Goal: Information Seeking & Learning: Learn about a topic

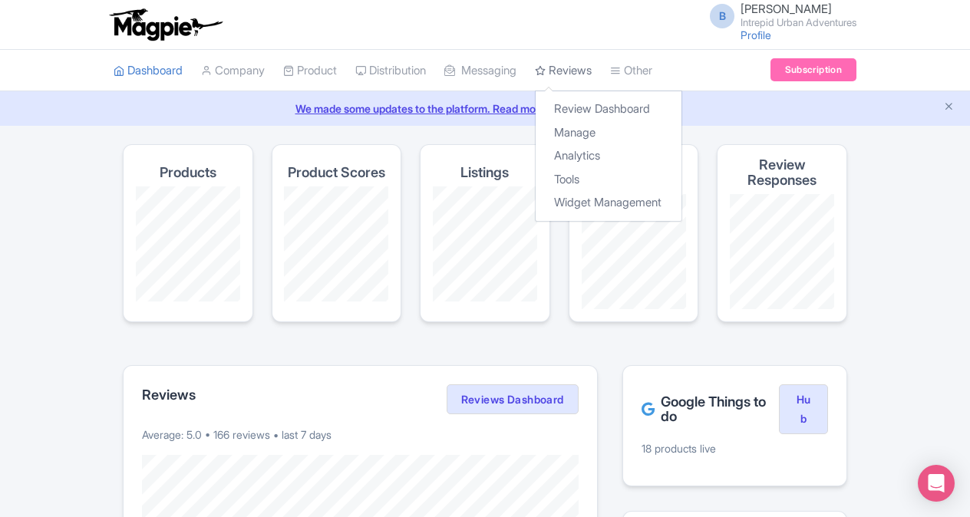
click at [586, 72] on link "Reviews" at bounding box center [563, 71] width 57 height 42
click at [606, 151] on link "Analytics" at bounding box center [609, 156] width 146 height 24
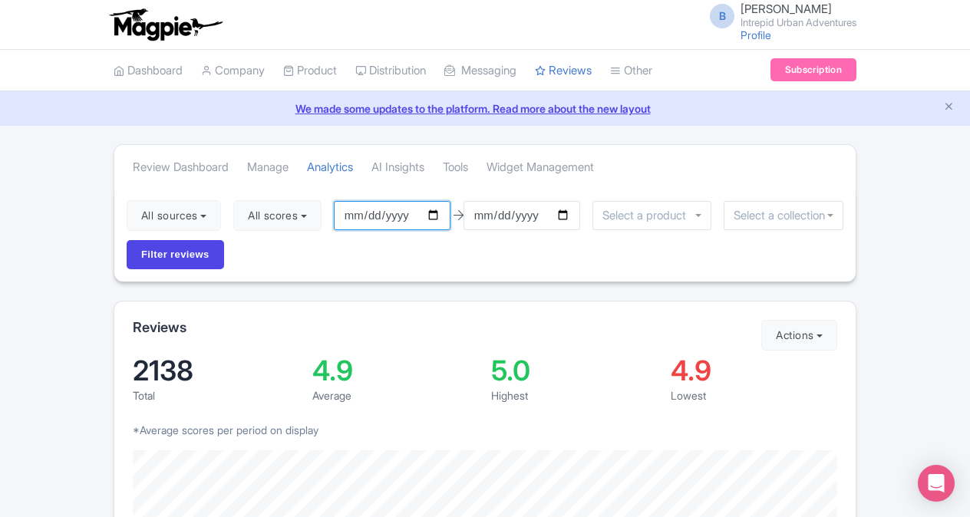
click at [438, 212] on input "2025-06-11" at bounding box center [392, 215] width 117 height 29
type input "[DATE]"
click at [572, 213] on input "2025-09-10" at bounding box center [522, 215] width 117 height 29
type input "[DATE]"
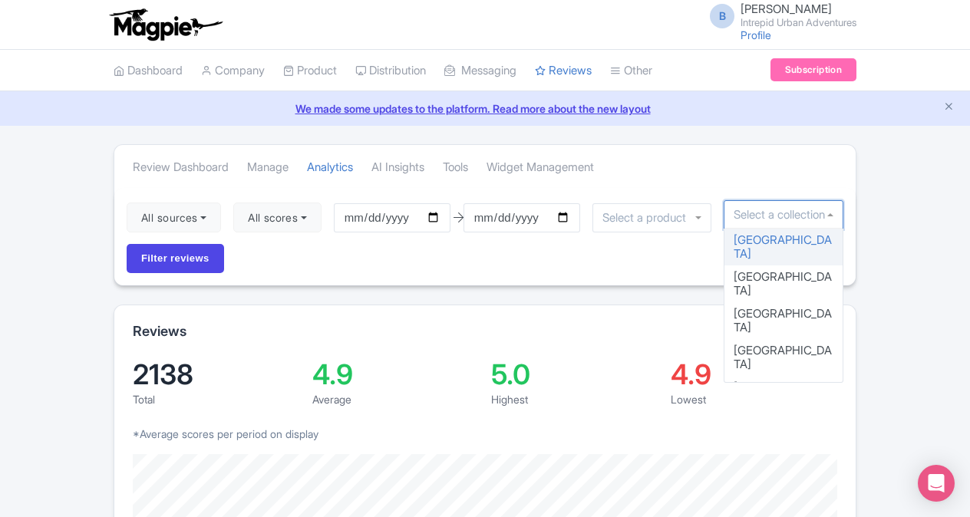
click at [745, 213] on input "select-one" at bounding box center [784, 215] width 100 height 14
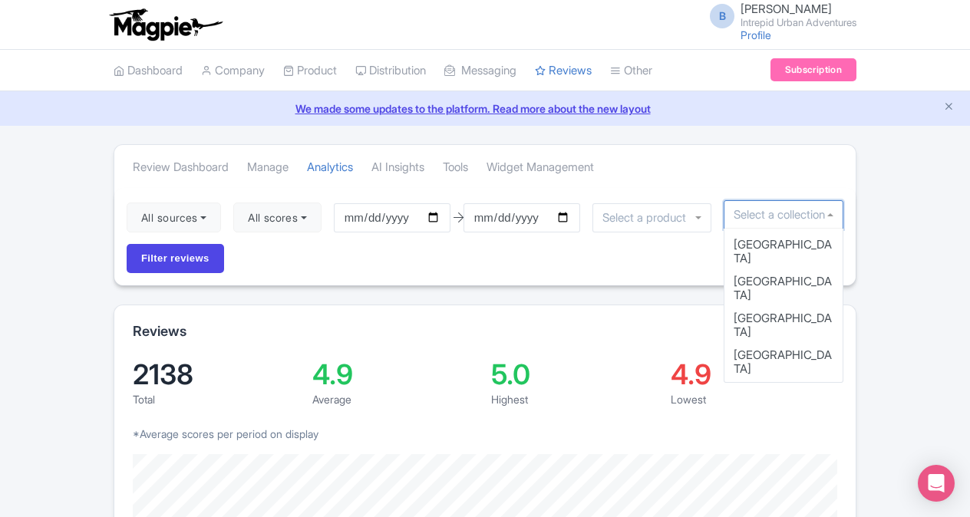
scroll to position [122, 0]
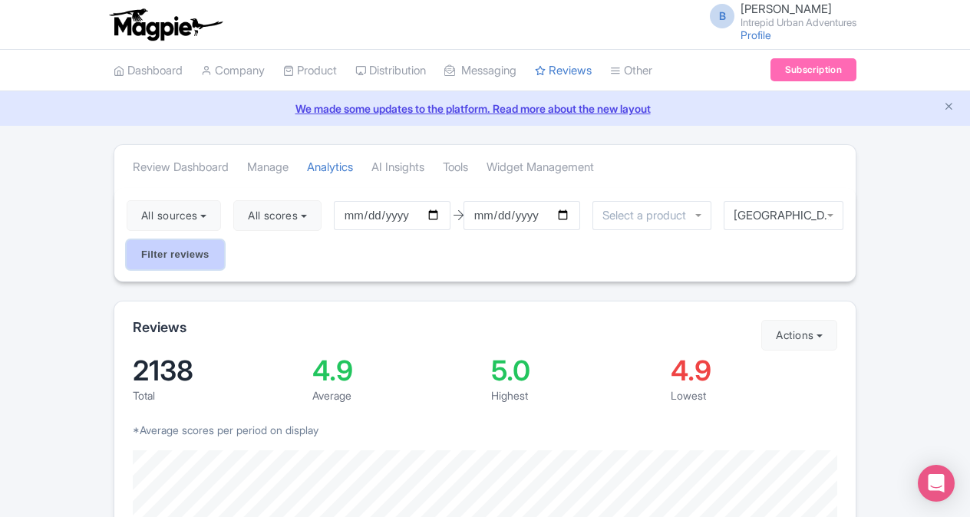
click at [183, 262] on input "Filter reviews" at bounding box center [175, 254] width 97 height 29
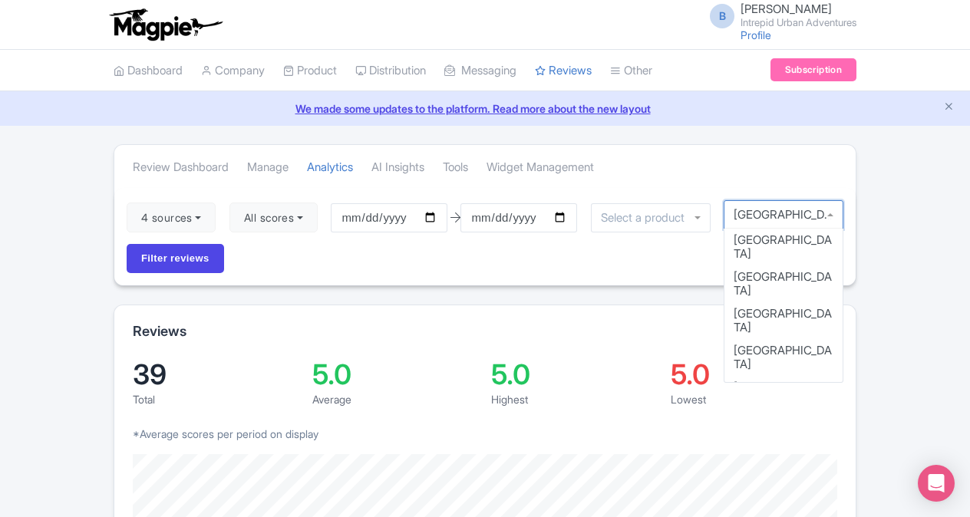
scroll to position [54, 0]
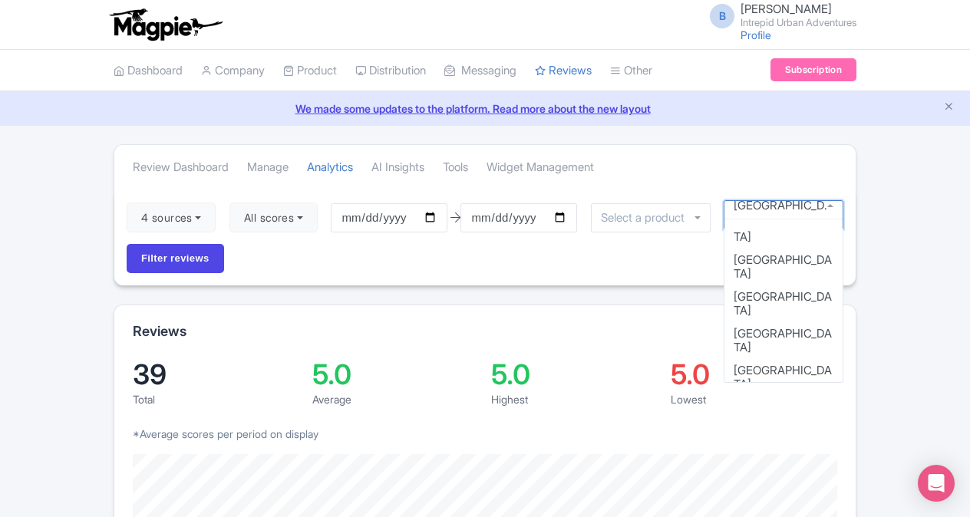
click at [778, 217] on div "Chicago" at bounding box center [784, 214] width 120 height 29
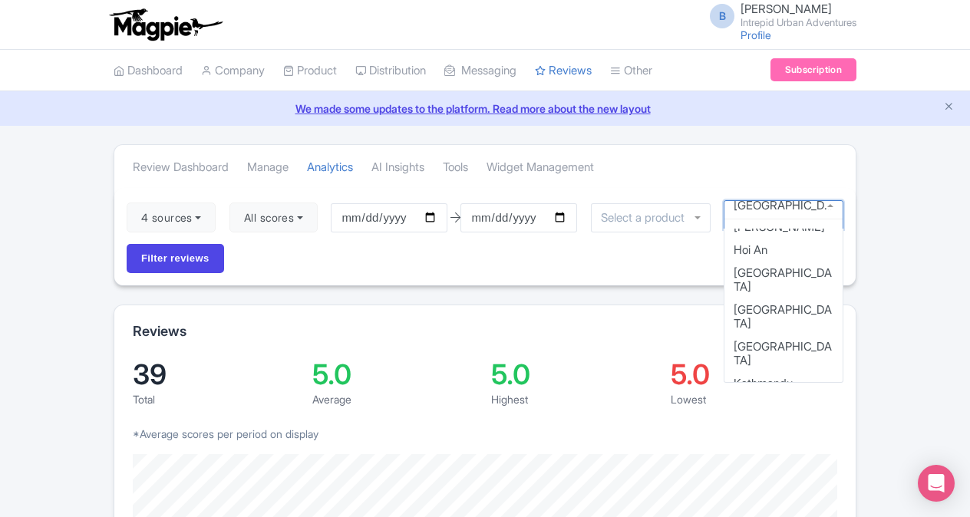
scroll to position [591, 0]
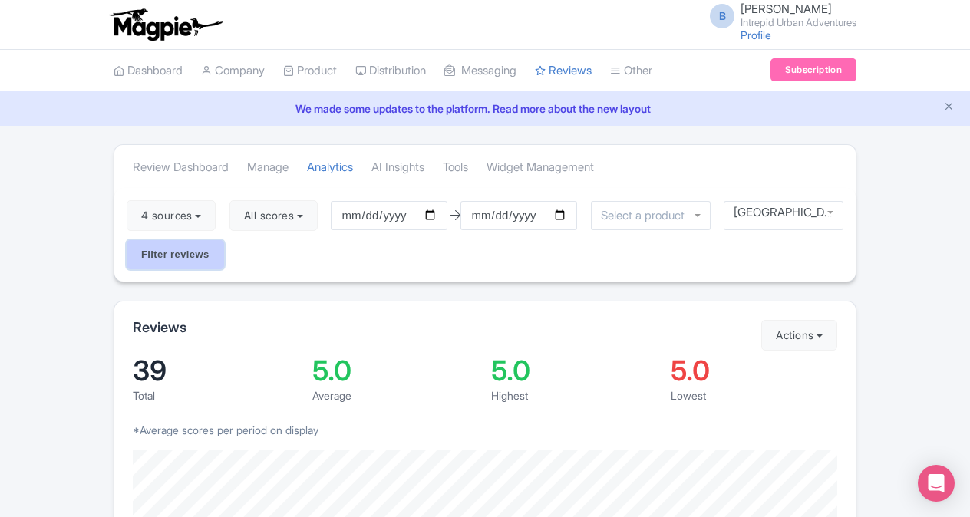
click at [194, 241] on input "Filter reviews" at bounding box center [175, 254] width 97 height 29
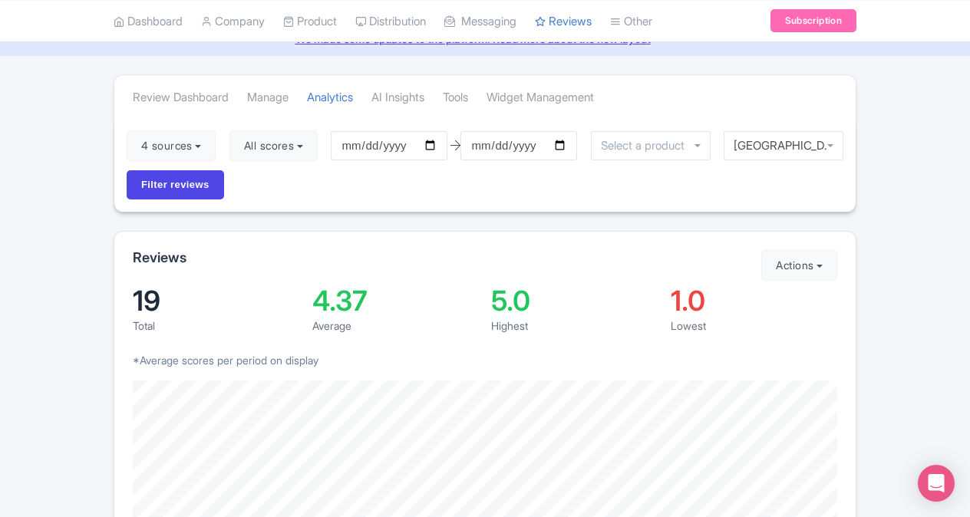
scroll to position [63, 0]
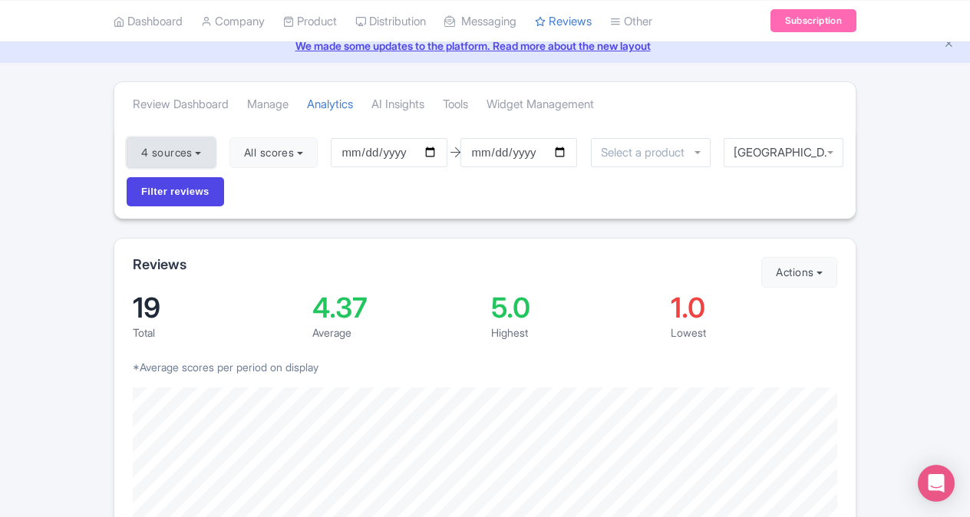
click at [198, 147] on button "4 sources" at bounding box center [171, 152] width 89 height 31
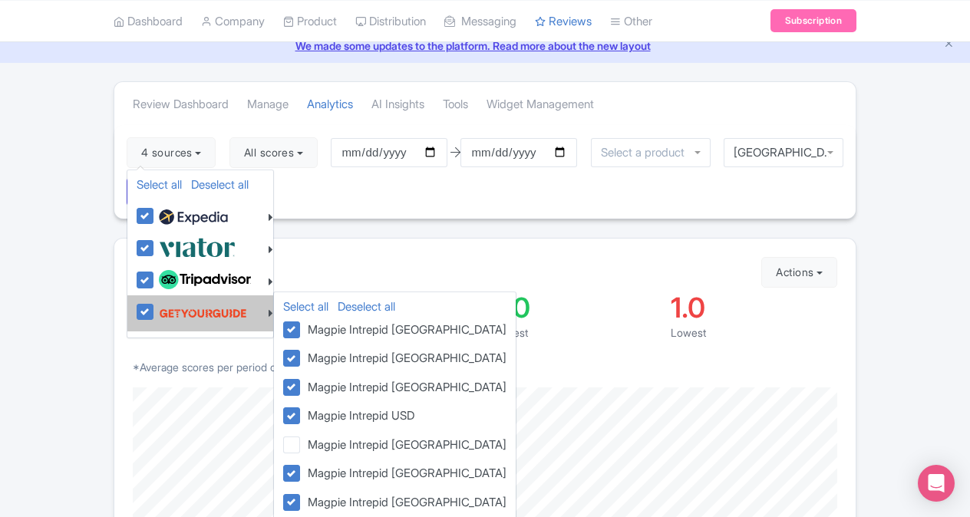
click at [203, 312] on img at bounding box center [203, 313] width 88 height 29
click at [165, 309] on input "checkbox" at bounding box center [160, 304] width 10 height 10
checkbox input "false"
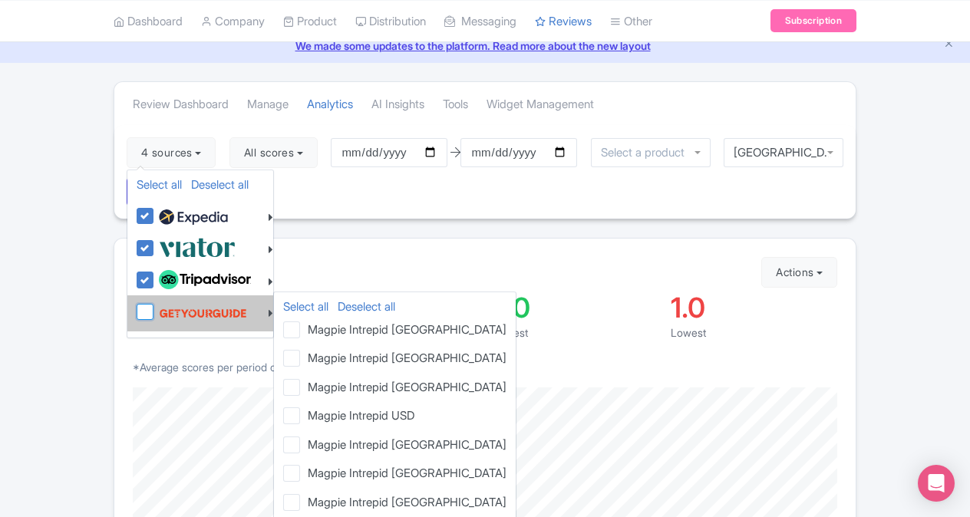
checkbox input "false"
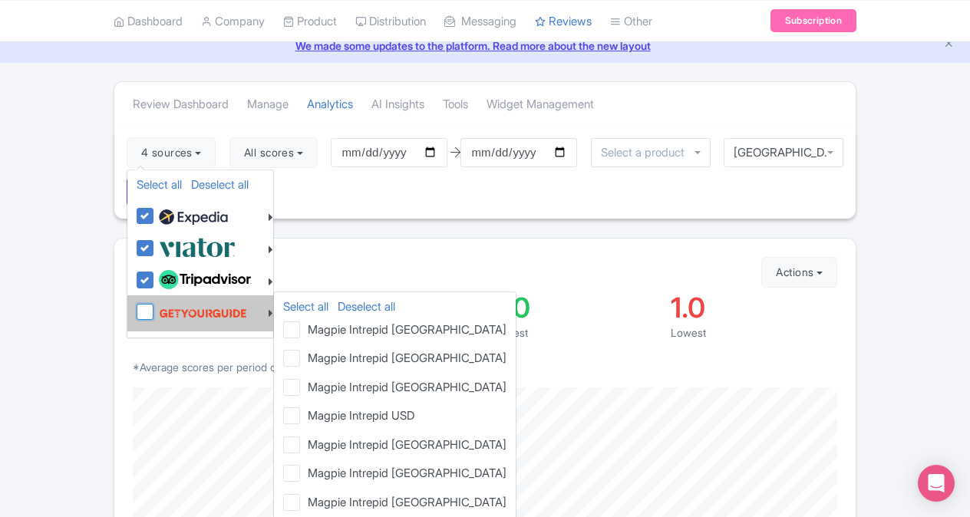
checkbox input "false"
click at [155, 315] on label at bounding box center [201, 313] width 92 height 29
click at [155, 309] on input "checkbox" at bounding box center [160, 304] width 10 height 10
checkbox input "true"
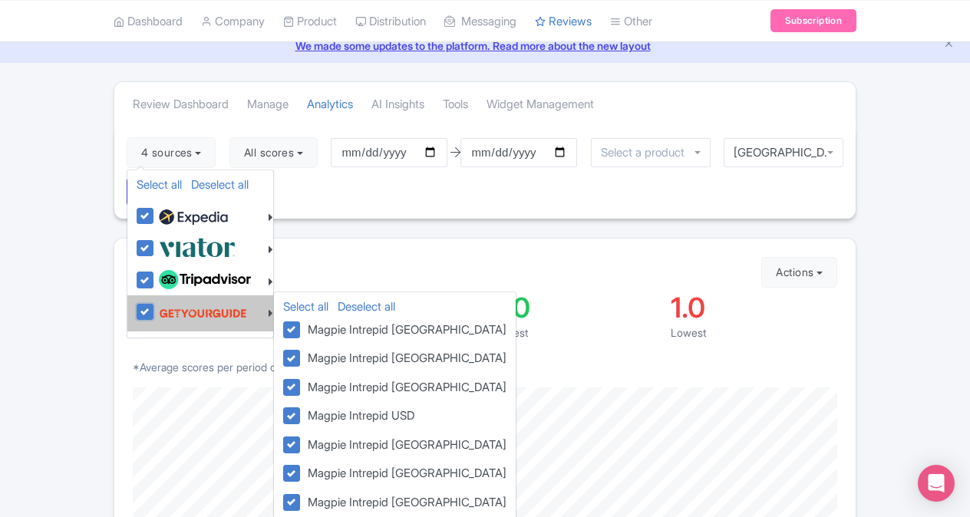
checkbox input "true"
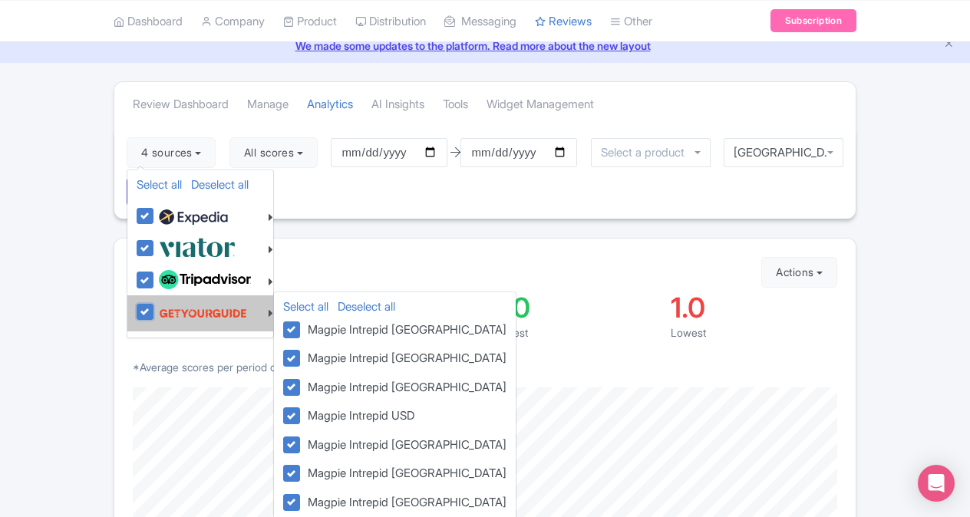
checkbox input "true"
click at [155, 315] on label at bounding box center [201, 313] width 92 height 29
click at [155, 309] on input "checkbox" at bounding box center [160, 304] width 10 height 10
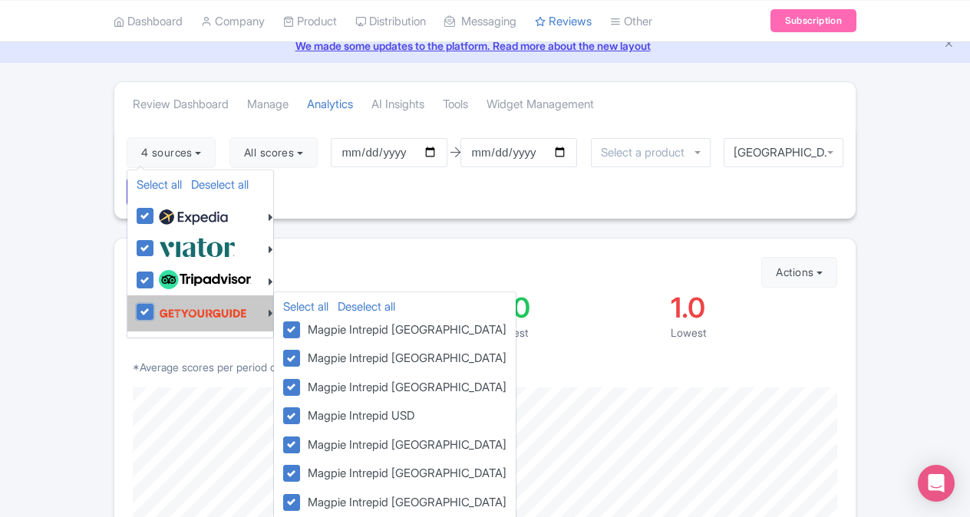
checkbox input "false"
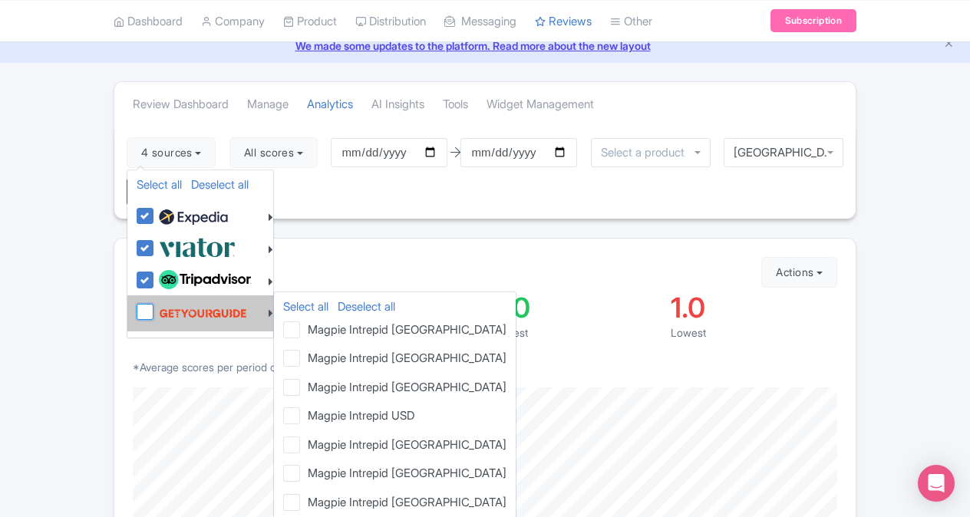
checkbox input "false"
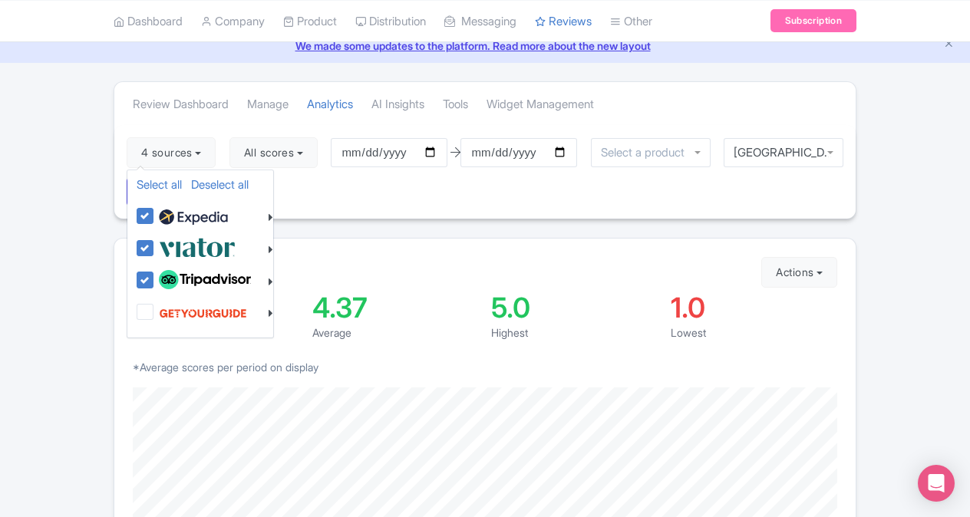
click at [452, 192] on div "4 sources Select all Deselect all Select all Deselect all Urban Adventures - US…" at bounding box center [484, 172] width 741 height 94
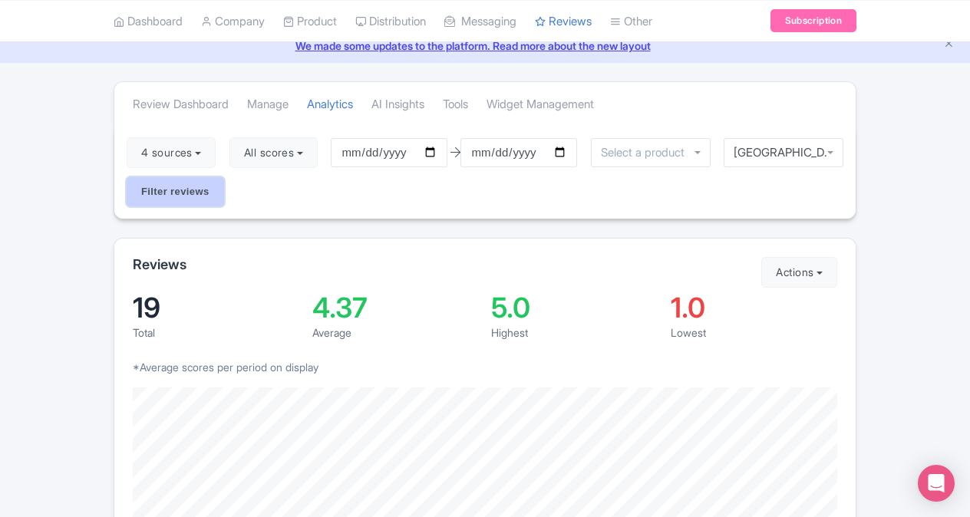
click at [170, 189] on input "Filter reviews" at bounding box center [175, 191] width 97 height 29
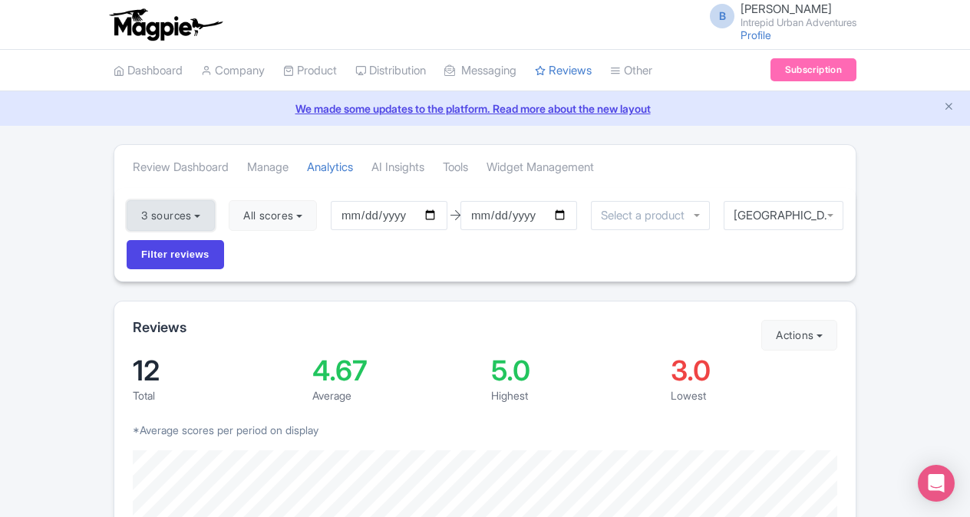
click at [204, 213] on button "3 sources" at bounding box center [171, 215] width 88 height 31
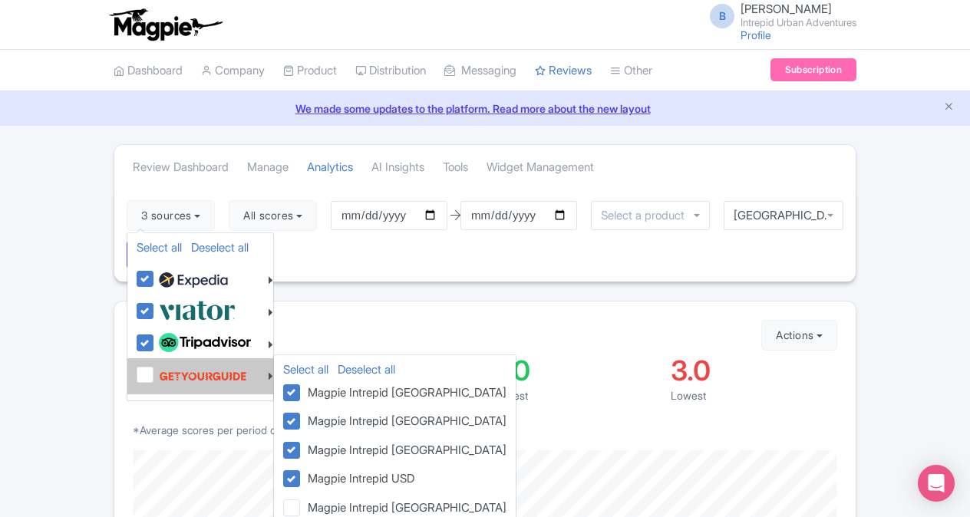
click at [155, 372] on label at bounding box center [201, 376] width 92 height 29
click at [155, 371] on input "checkbox" at bounding box center [160, 367] width 10 height 10
checkbox input "true"
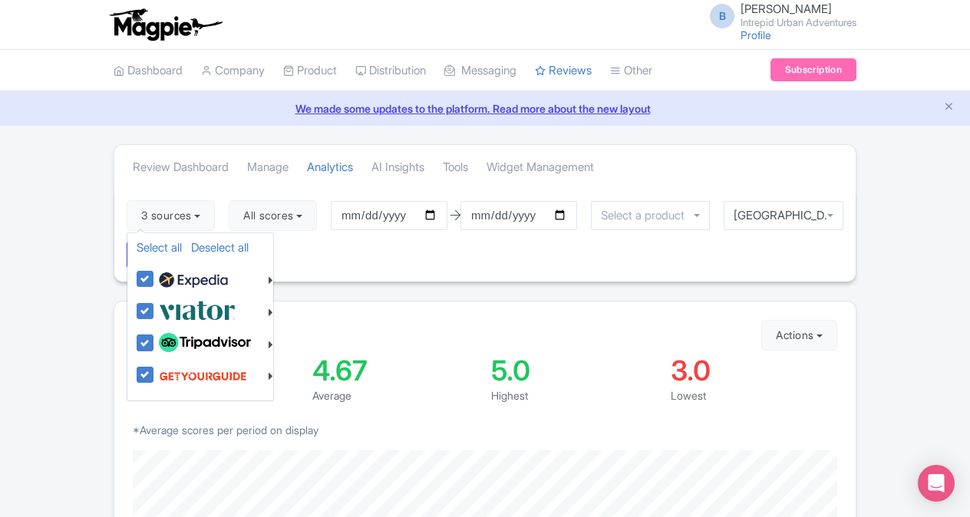
click at [384, 244] on div "3 sources Select all Deselect all Select all Deselect all Urban Adventures - US…" at bounding box center [484, 235] width 741 height 94
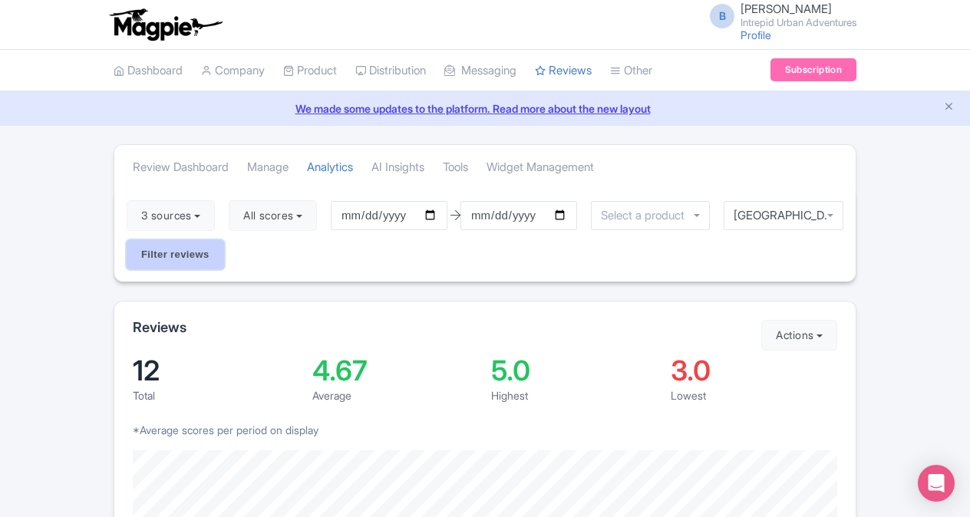
click at [170, 255] on input "Filter reviews" at bounding box center [175, 254] width 97 height 29
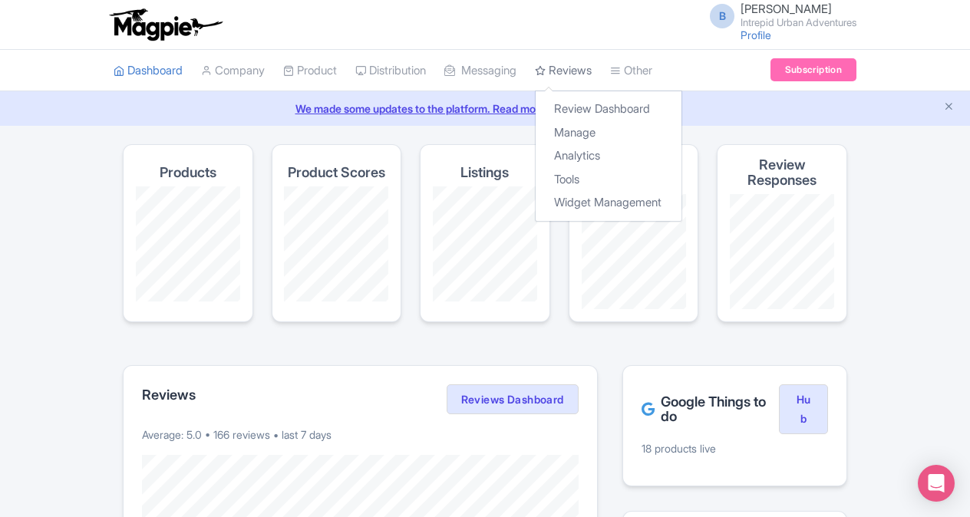
click at [583, 68] on link "Reviews" at bounding box center [563, 71] width 57 height 42
click at [590, 153] on link "Analytics" at bounding box center [609, 156] width 146 height 24
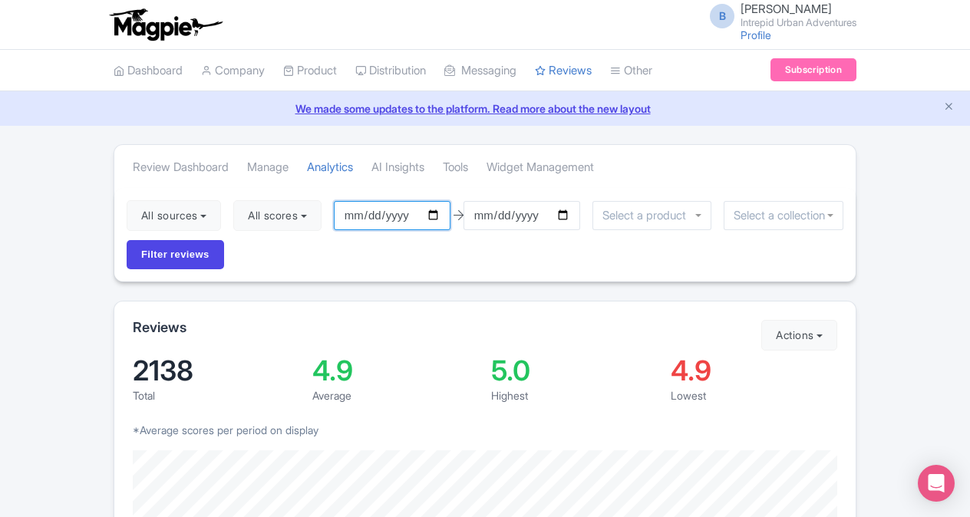
click at [437, 214] on input "[DATE]" at bounding box center [392, 215] width 117 height 29
type input "[DATE]"
click at [568, 217] on input "[DATE]" at bounding box center [522, 215] width 117 height 29
type input "[DATE]"
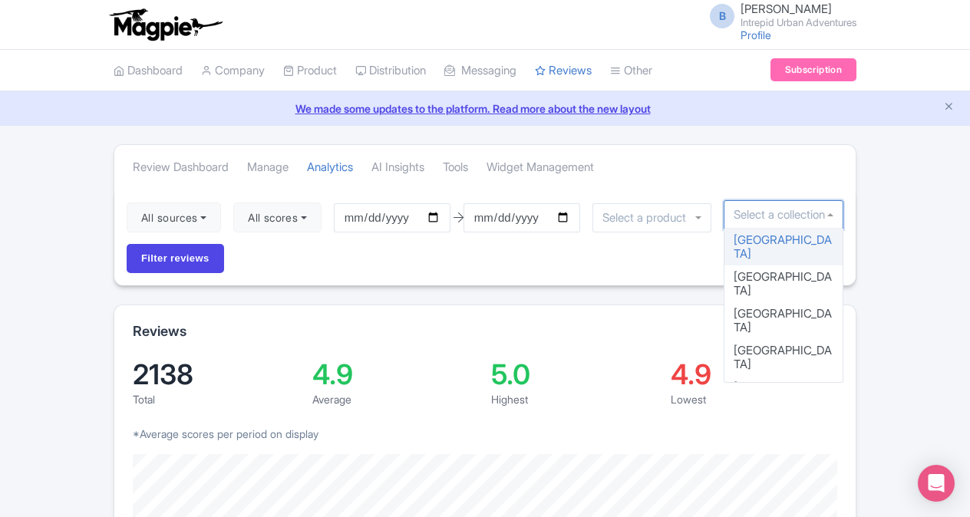
click at [764, 210] on input "select-one" at bounding box center [784, 215] width 100 height 14
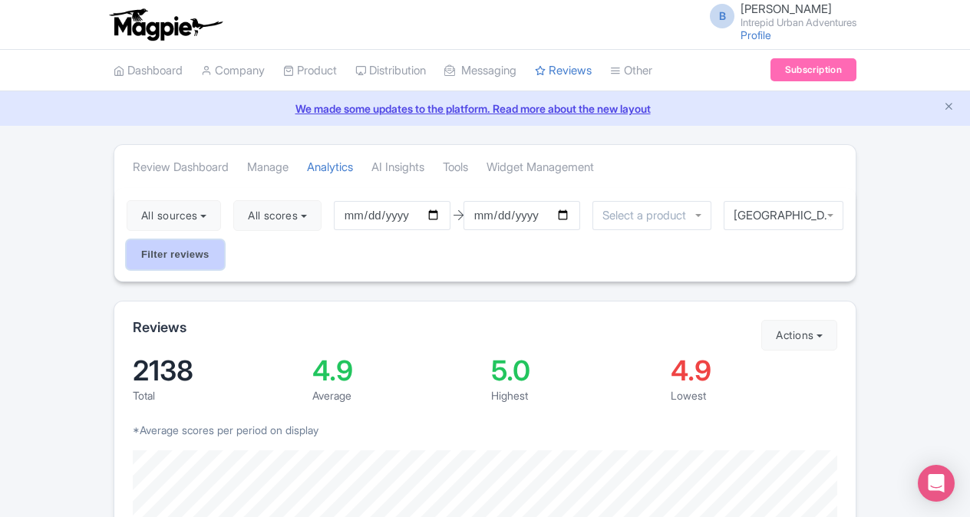
click at [155, 250] on input "Filter reviews" at bounding box center [175, 254] width 97 height 29
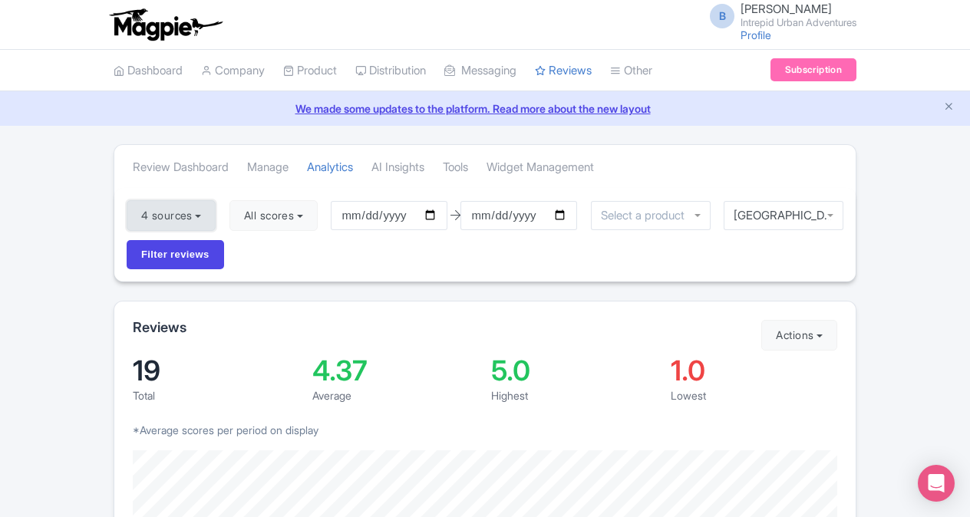
click at [190, 218] on button "4 sources" at bounding box center [171, 215] width 89 height 31
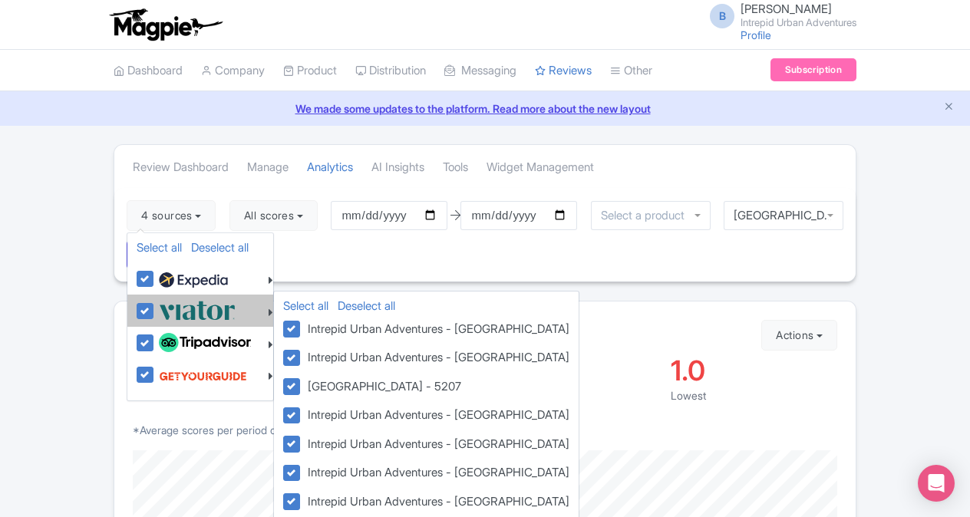
click at [155, 304] on label at bounding box center [195, 310] width 81 height 25
click at [155, 304] on input "checkbox" at bounding box center [160, 303] width 10 height 10
checkbox input "false"
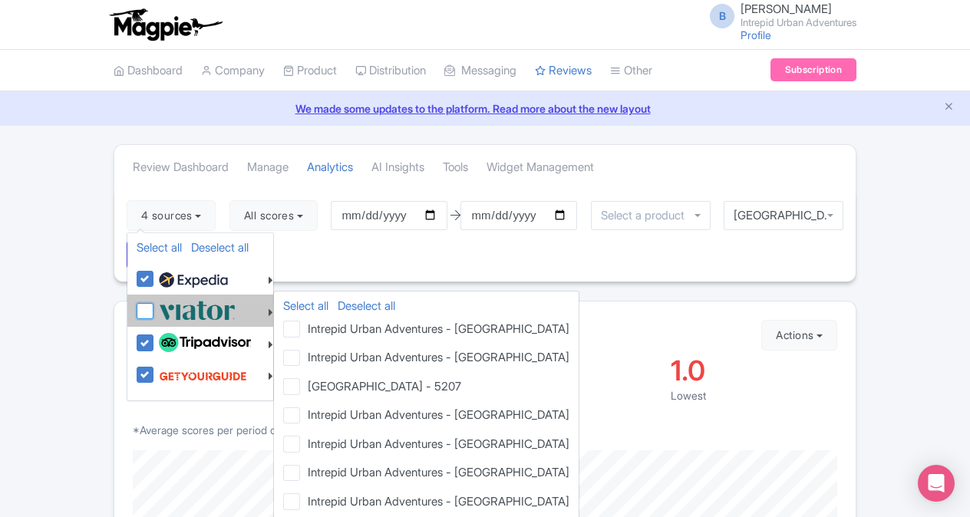
checkbox input "false"
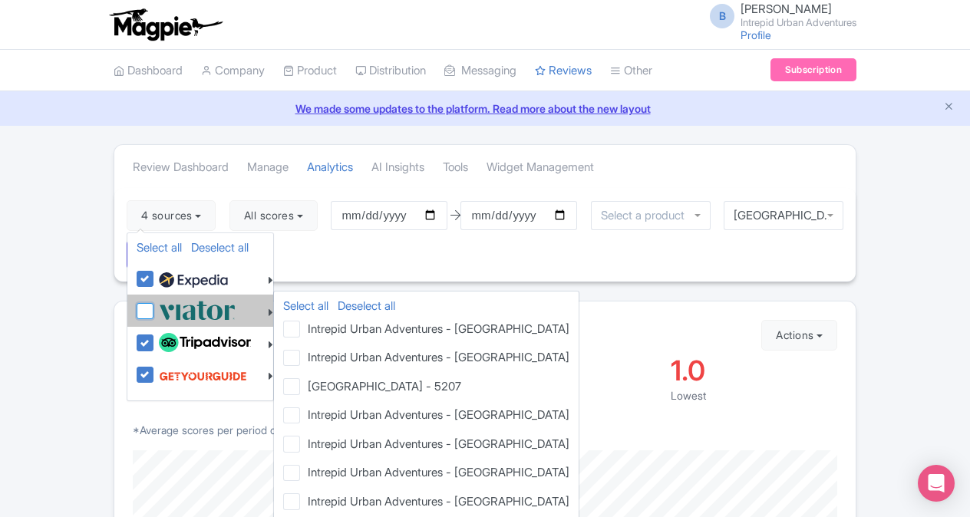
checkbox input "false"
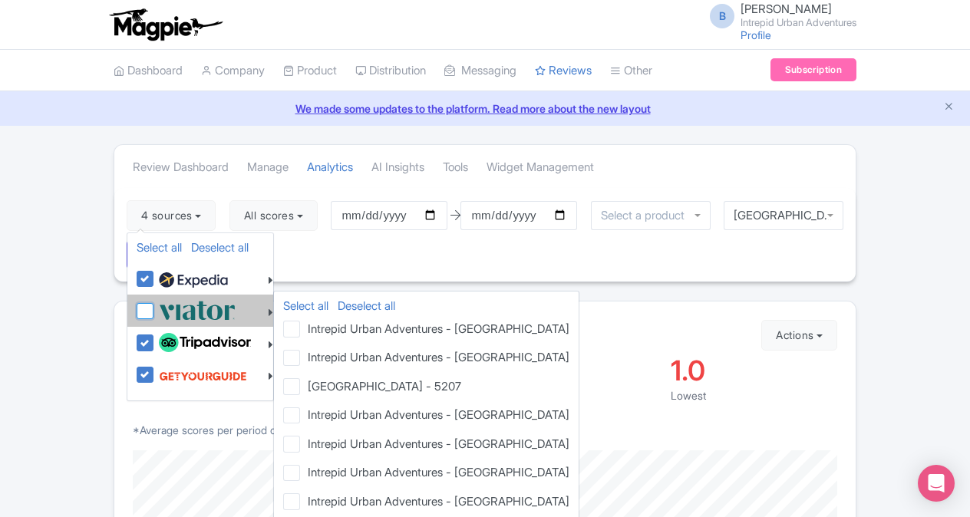
checkbox input "false"
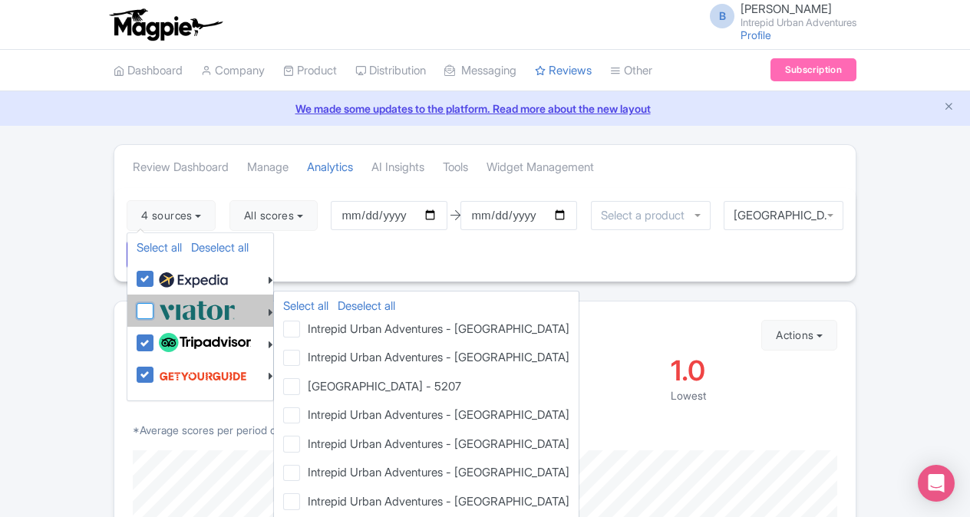
checkbox input "false"
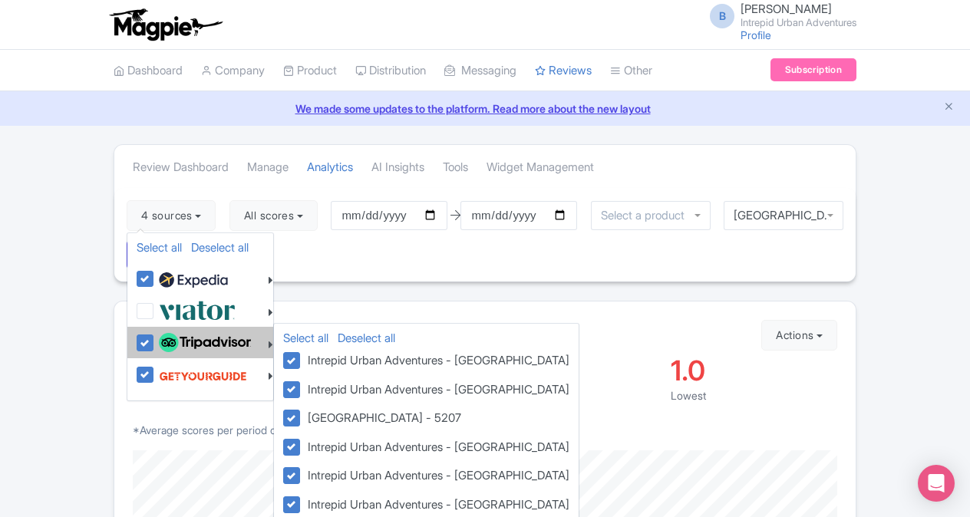
click at [155, 337] on label at bounding box center [203, 343] width 96 height 26
click at [155, 337] on input "checkbox" at bounding box center [160, 335] width 10 height 10
checkbox input "false"
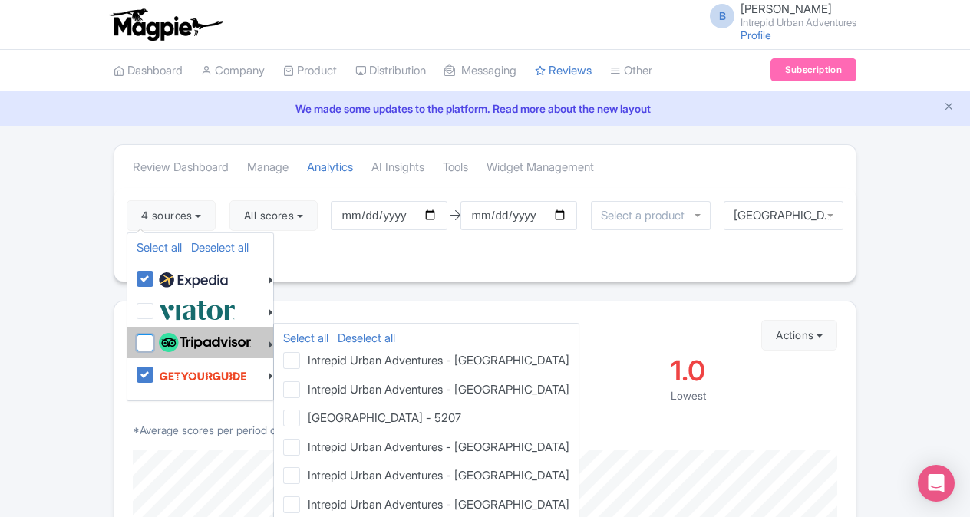
checkbox input "false"
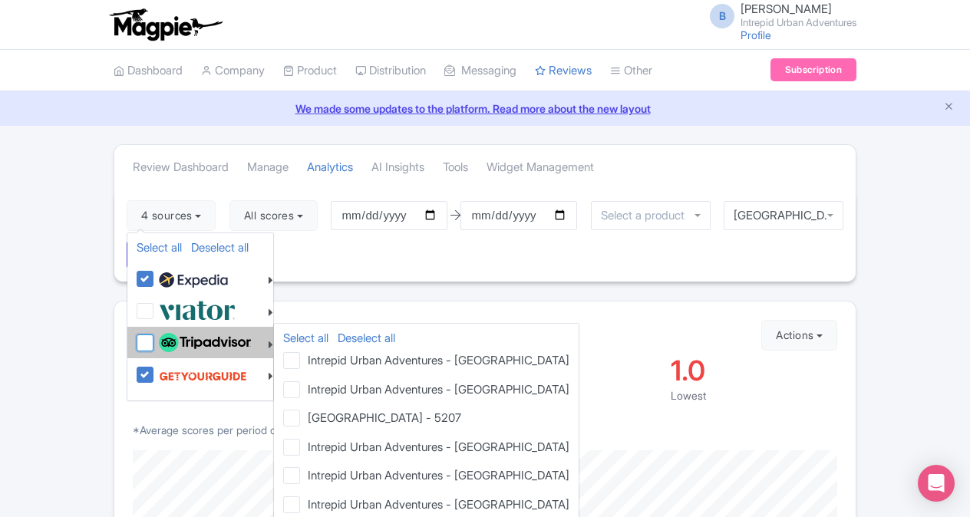
checkbox input "false"
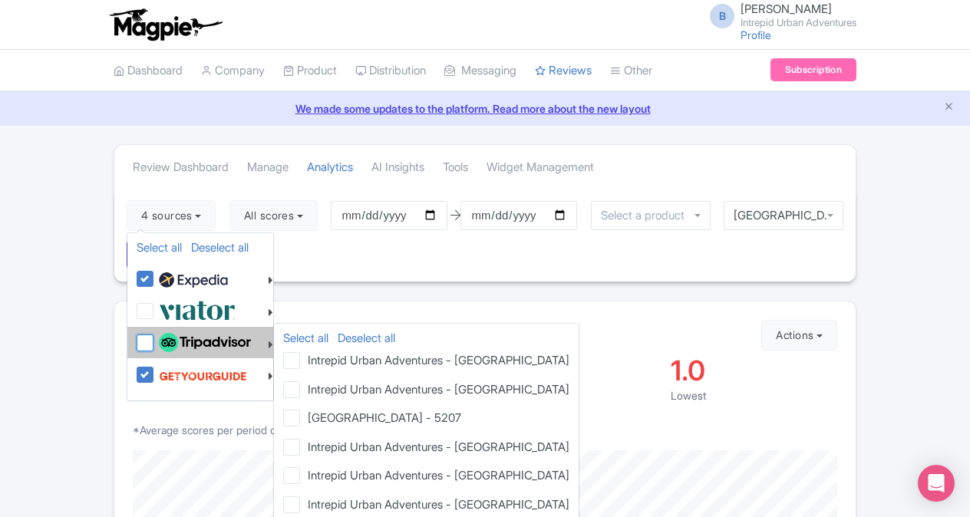
checkbox input "false"
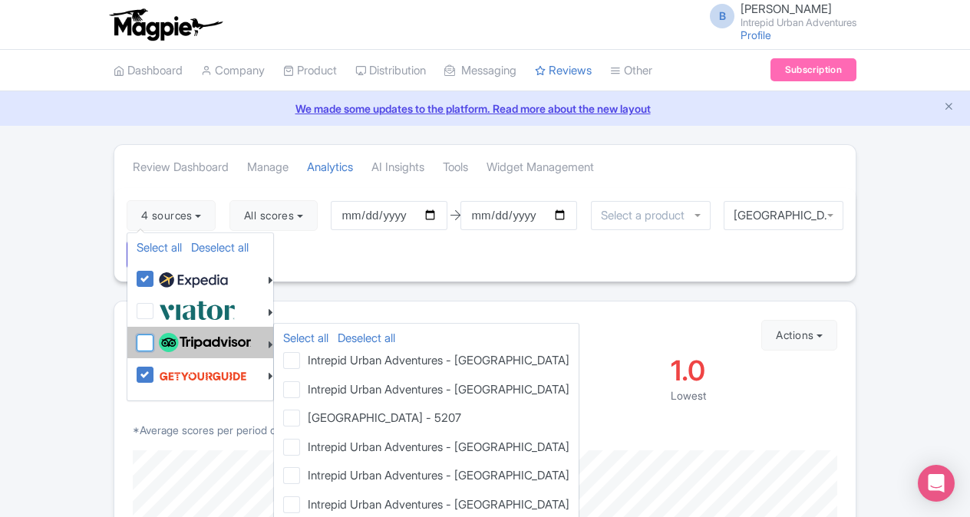
checkbox input "false"
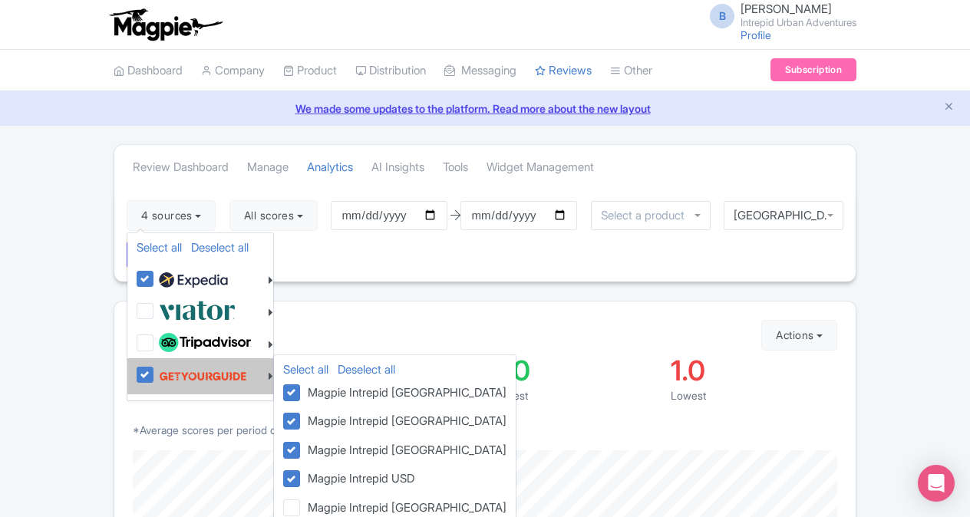
click at [155, 374] on label at bounding box center [201, 376] width 92 height 29
click at [155, 371] on input "checkbox" at bounding box center [160, 367] width 10 height 10
checkbox input "false"
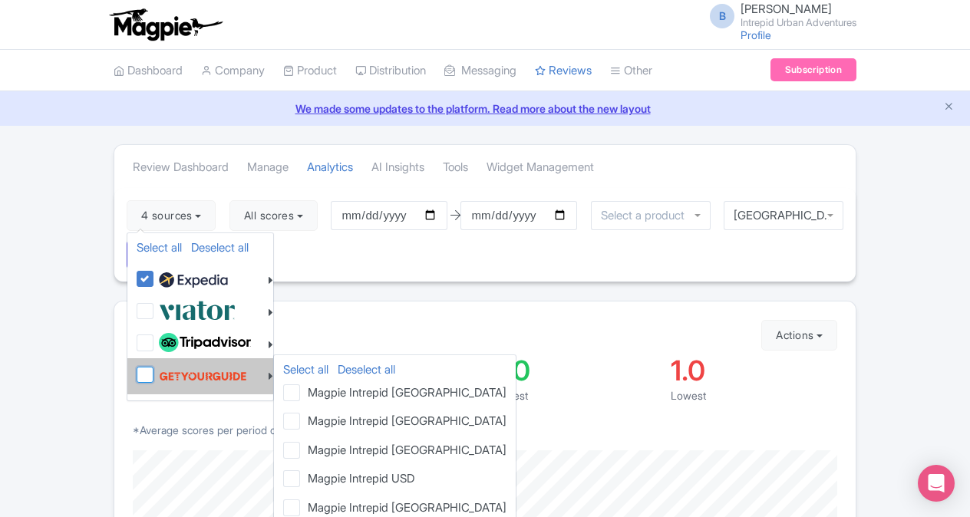
checkbox input "false"
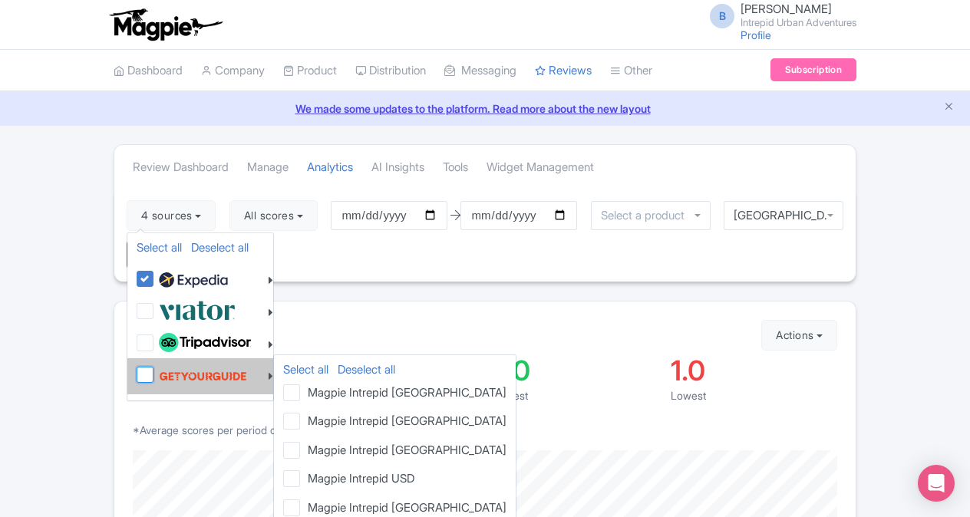
checkbox input "false"
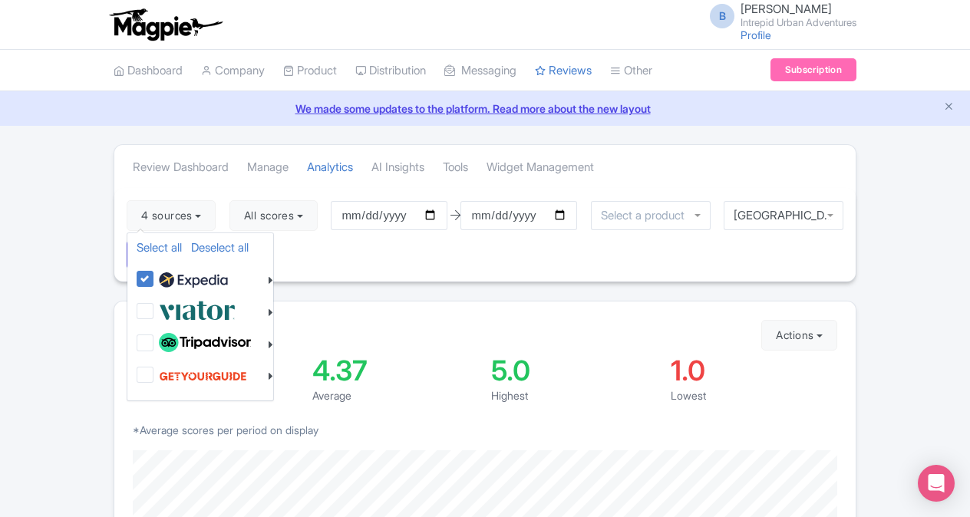
click at [313, 244] on div "4 sources Select all Deselect all Select all Deselect all Urban Adventures - US…" at bounding box center [484, 235] width 741 height 94
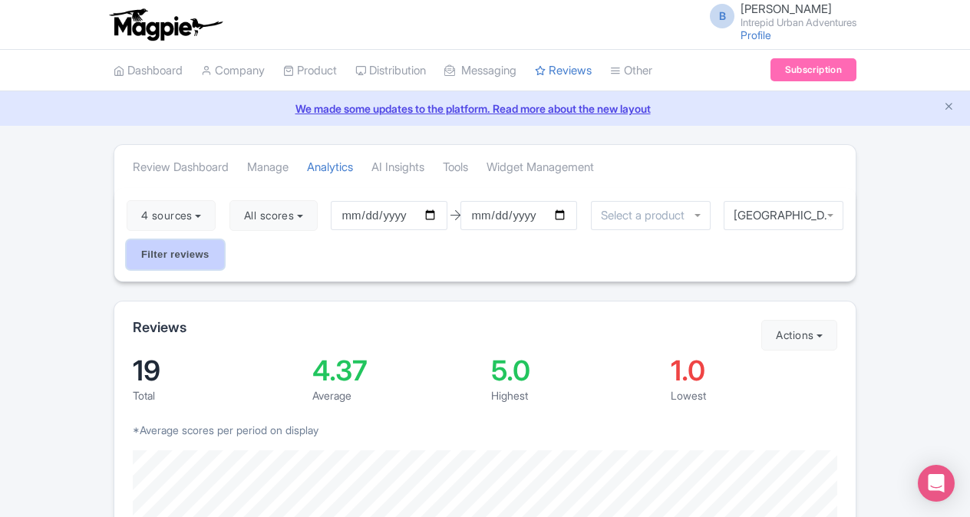
click at [181, 257] on input "Filter reviews" at bounding box center [175, 254] width 97 height 29
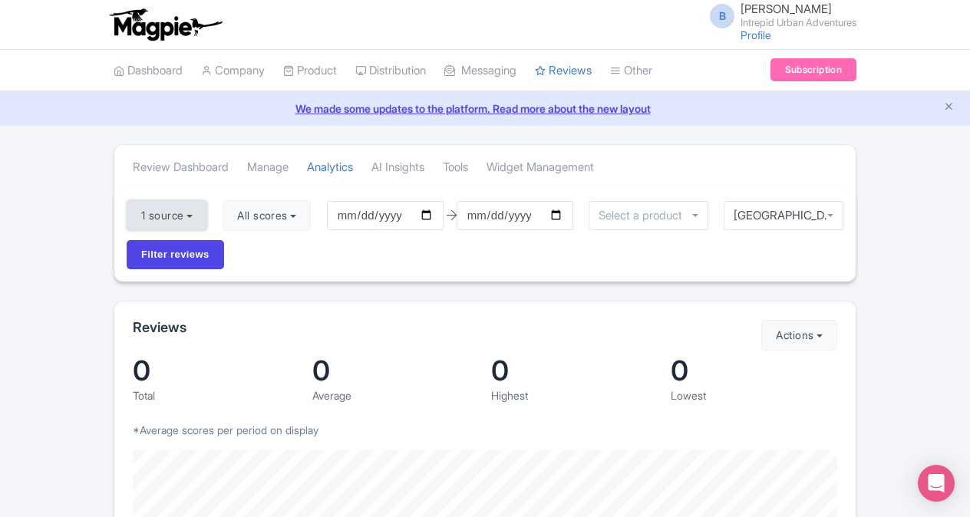
click at [196, 211] on button "1 source" at bounding box center [167, 215] width 81 height 31
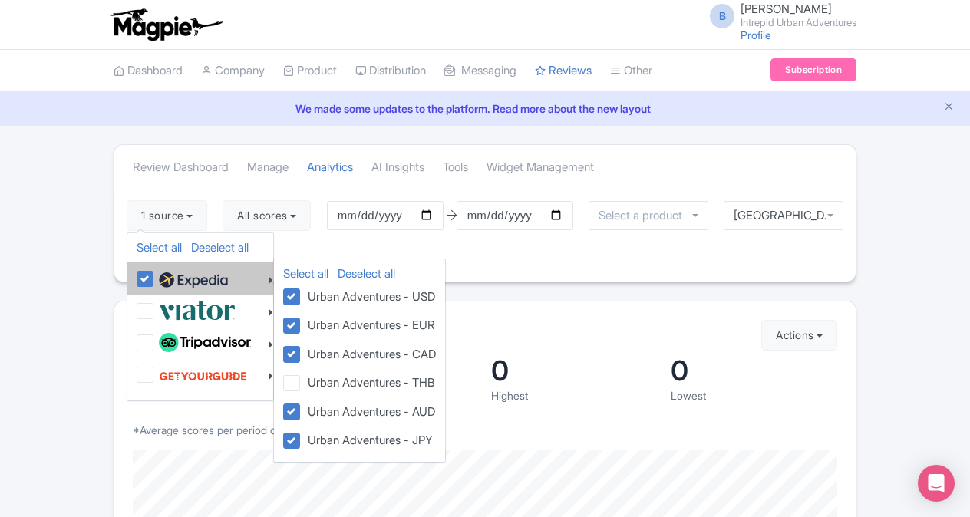
click at [155, 279] on label at bounding box center [191, 279] width 73 height 26
click at [155, 276] on input "checkbox" at bounding box center [160, 271] width 10 height 10
checkbox input "false"
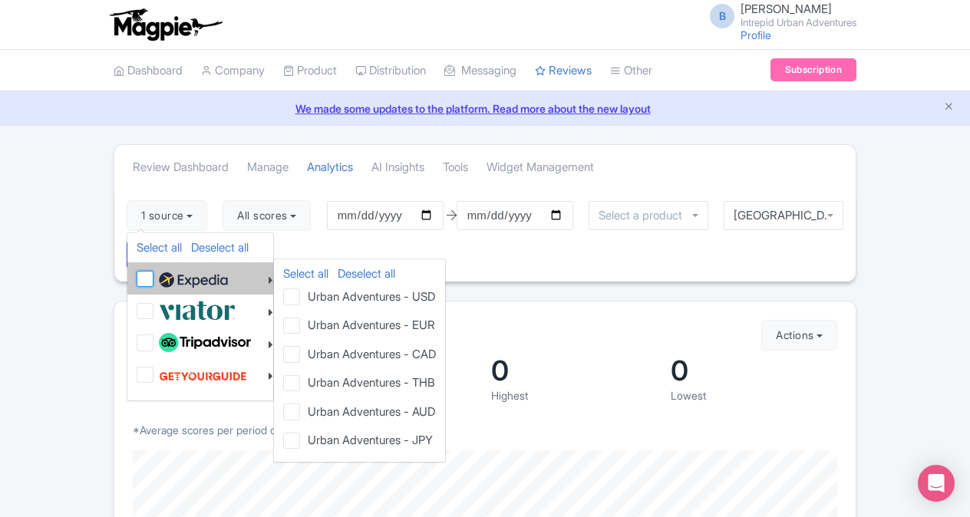
checkbox input "false"
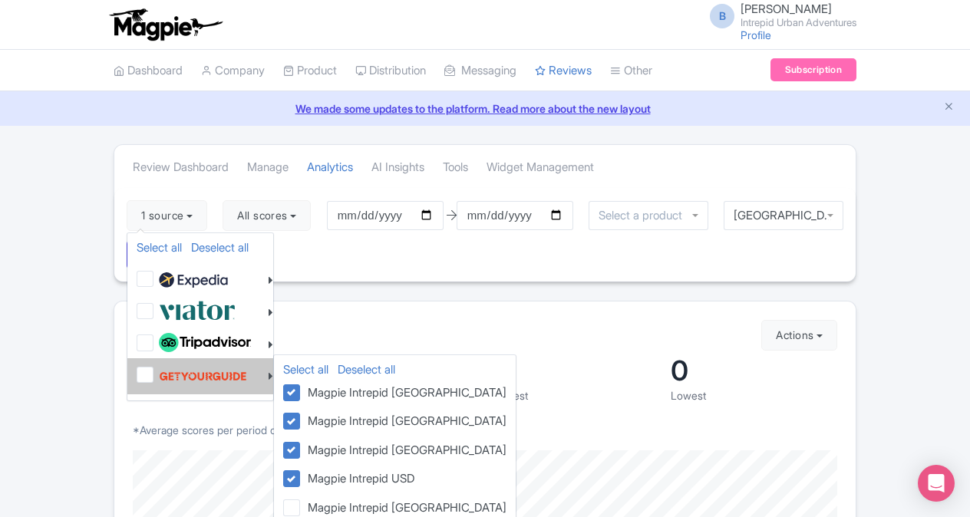
click at [155, 376] on label at bounding box center [201, 376] width 92 height 29
click at [155, 371] on input "checkbox" at bounding box center [160, 367] width 10 height 10
checkbox input "true"
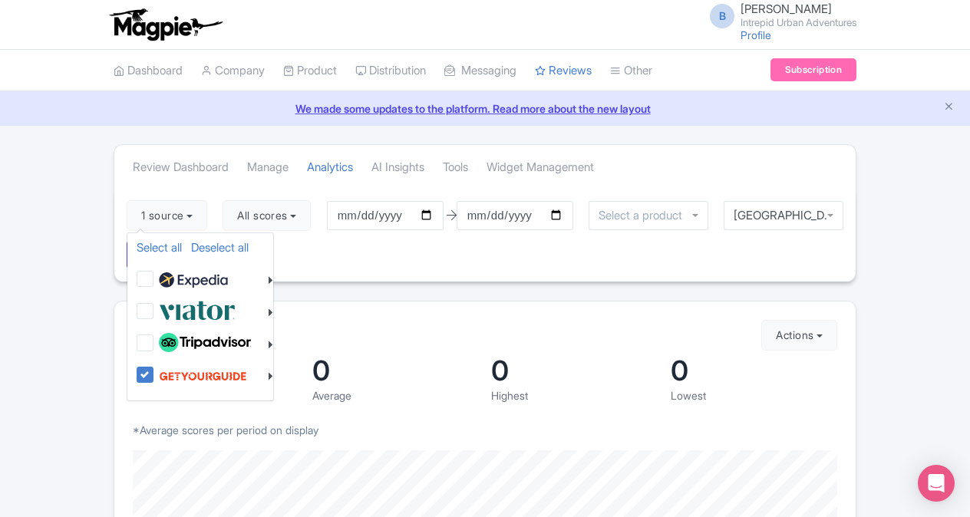
click at [319, 255] on div "1 source Select all Deselect all Select all Deselect all Urban Adventures - USD…" at bounding box center [484, 235] width 741 height 94
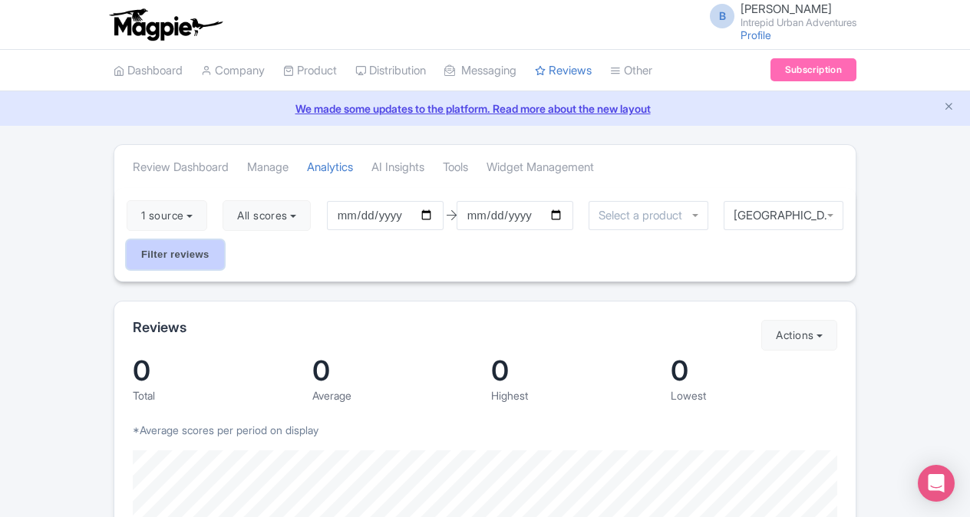
click at [167, 253] on input "Filter reviews" at bounding box center [175, 254] width 97 height 29
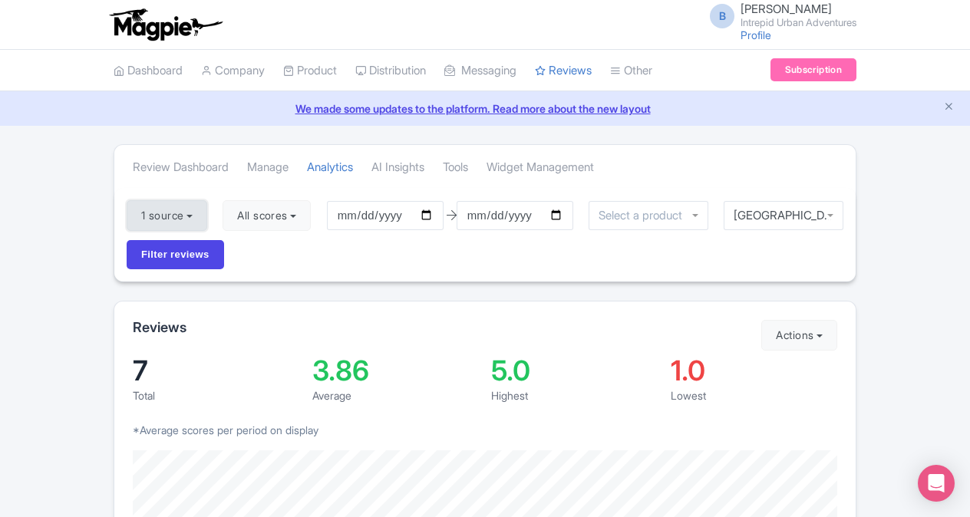
click at [196, 215] on button "1 source" at bounding box center [167, 215] width 81 height 31
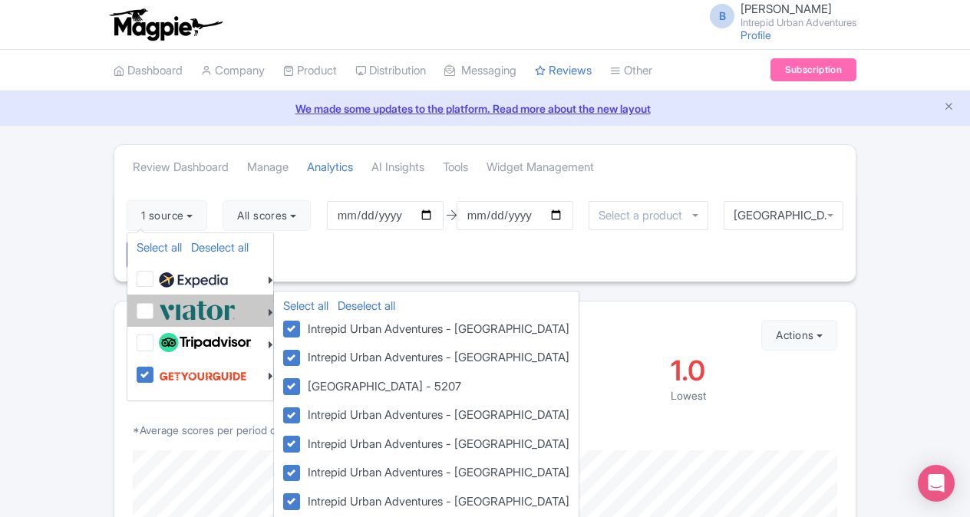
click at [155, 310] on label at bounding box center [195, 310] width 81 height 25
click at [155, 308] on input "checkbox" at bounding box center [160, 303] width 10 height 10
checkbox input "true"
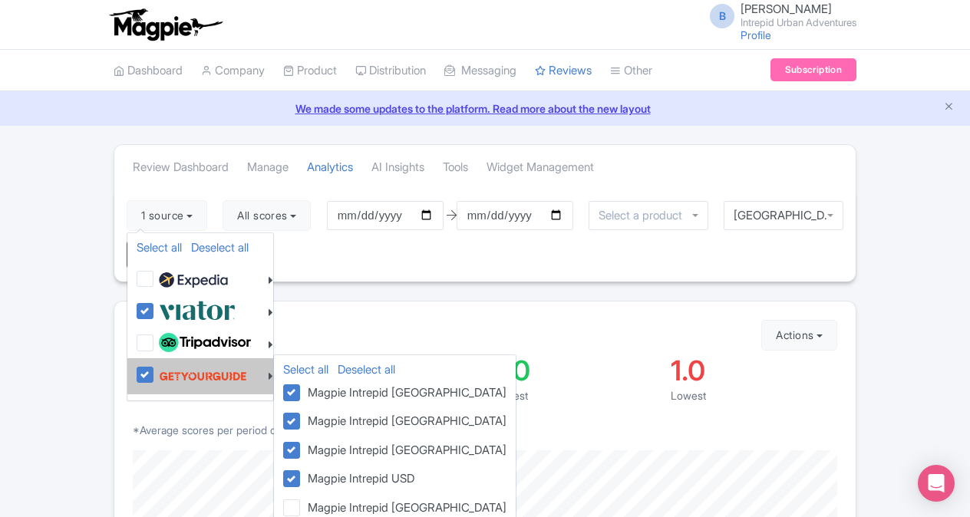
click at [155, 373] on label at bounding box center [201, 376] width 92 height 29
click at [155, 371] on input "checkbox" at bounding box center [160, 367] width 10 height 10
checkbox input "false"
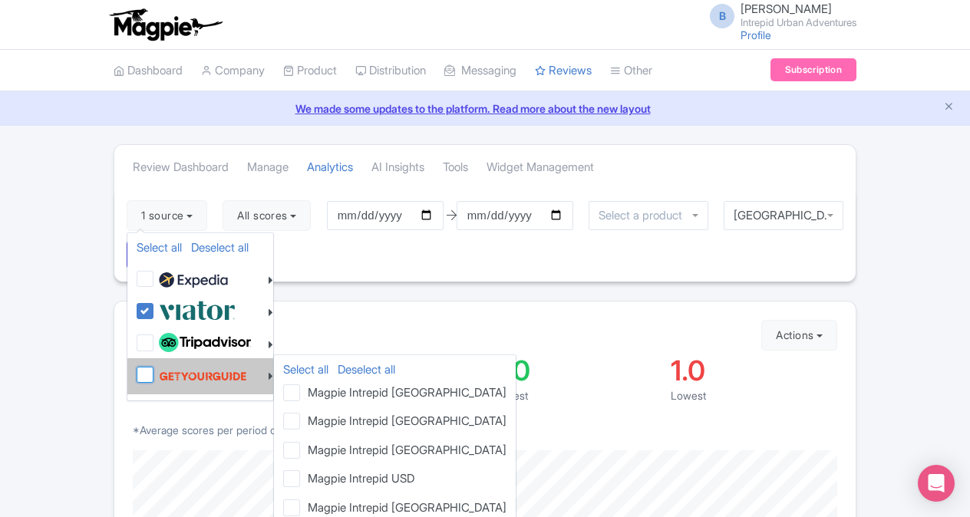
checkbox input "false"
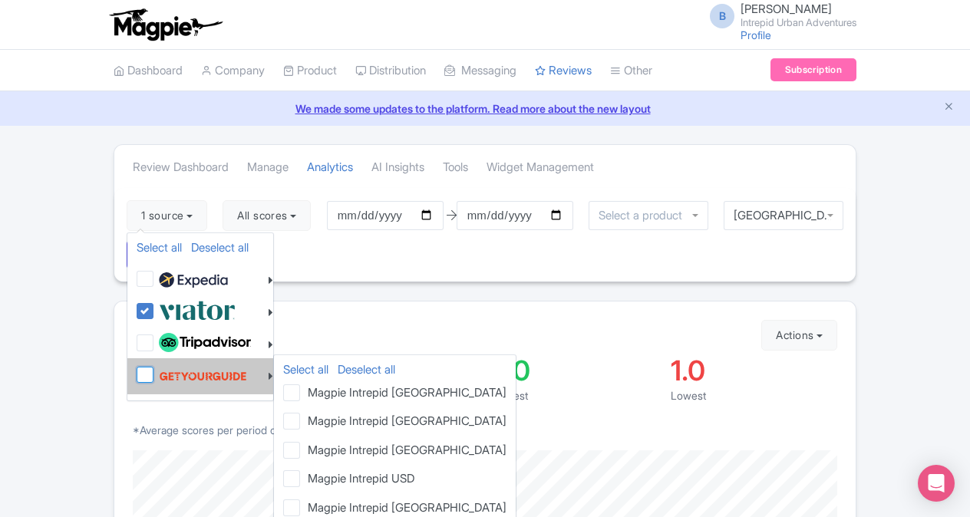
checkbox input "false"
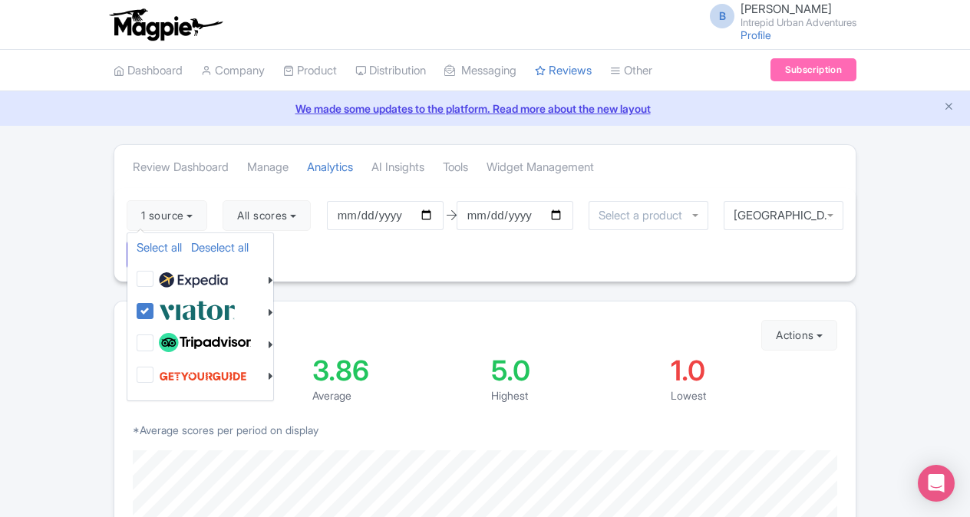
click at [298, 247] on div "1 source Select all Deselect all Select all Deselect all Urban Adventures - USD…" at bounding box center [484, 235] width 741 height 94
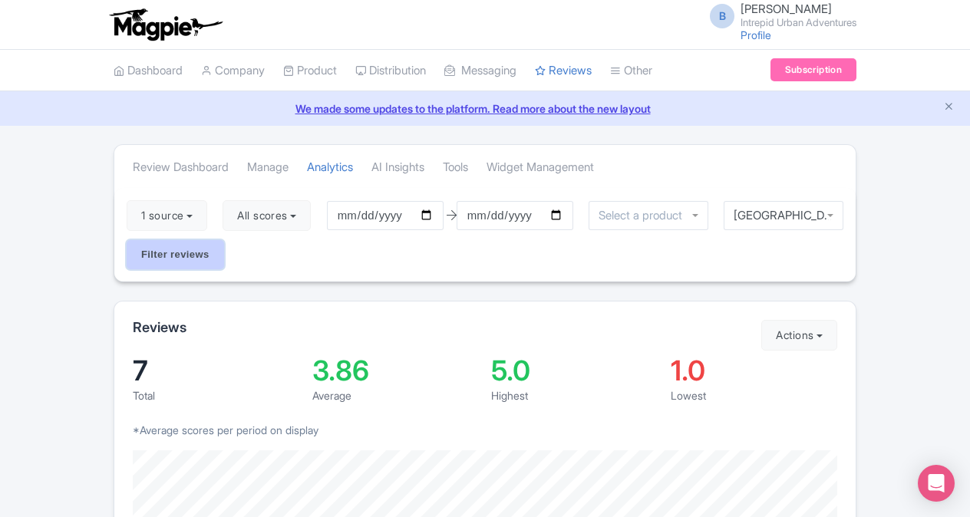
click at [194, 262] on input "Filter reviews" at bounding box center [175, 254] width 97 height 29
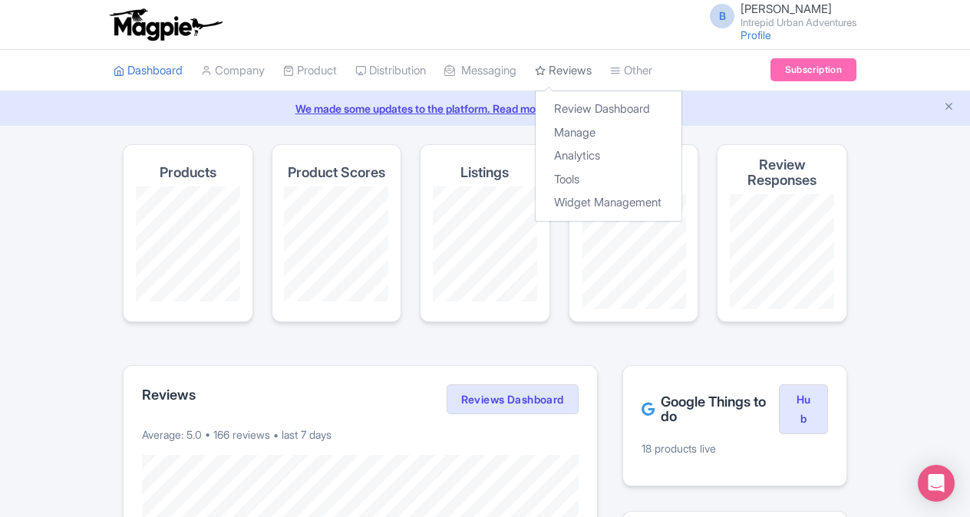
click at [578, 64] on link "Reviews" at bounding box center [563, 71] width 57 height 42
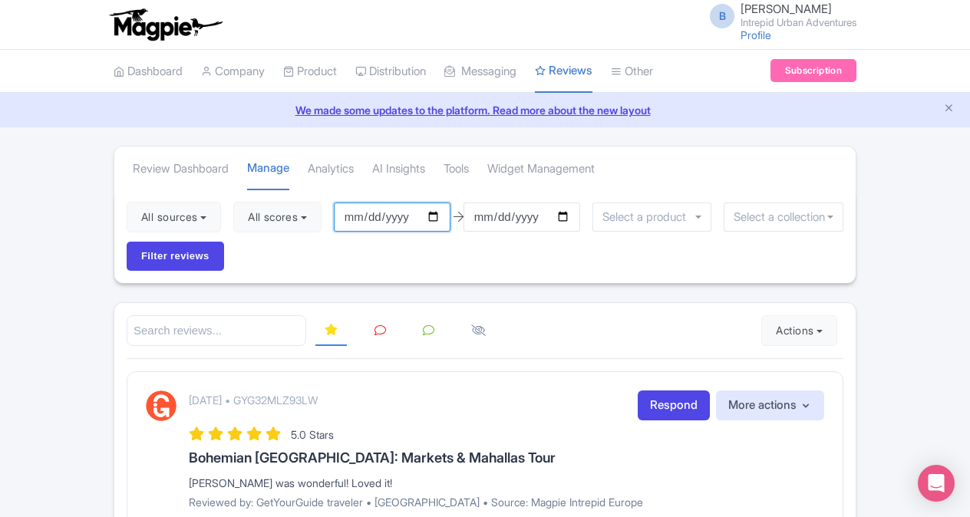
click at [436, 216] on input "[DATE]" at bounding box center [392, 217] width 117 height 29
type input "[DATE]"
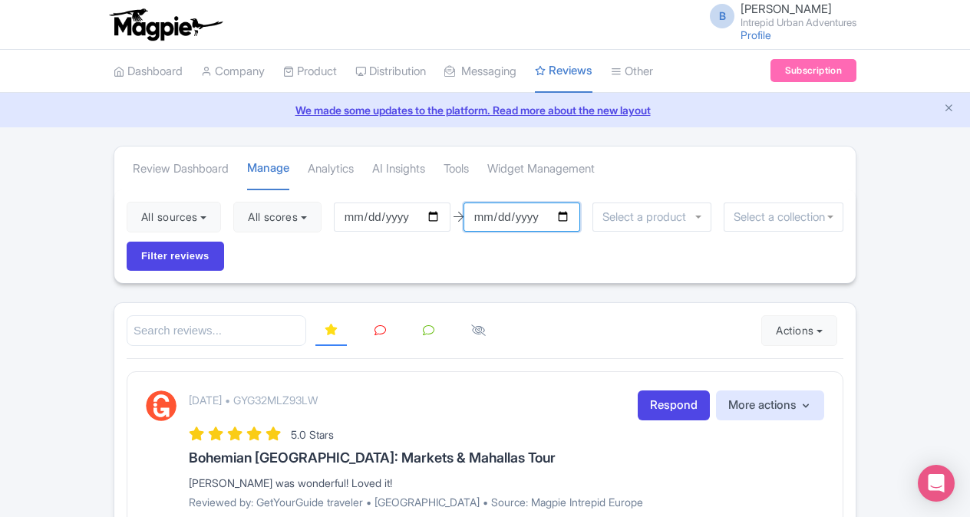
click at [566, 214] on input "[DATE]" at bounding box center [522, 217] width 117 height 29
type input "[DATE]"
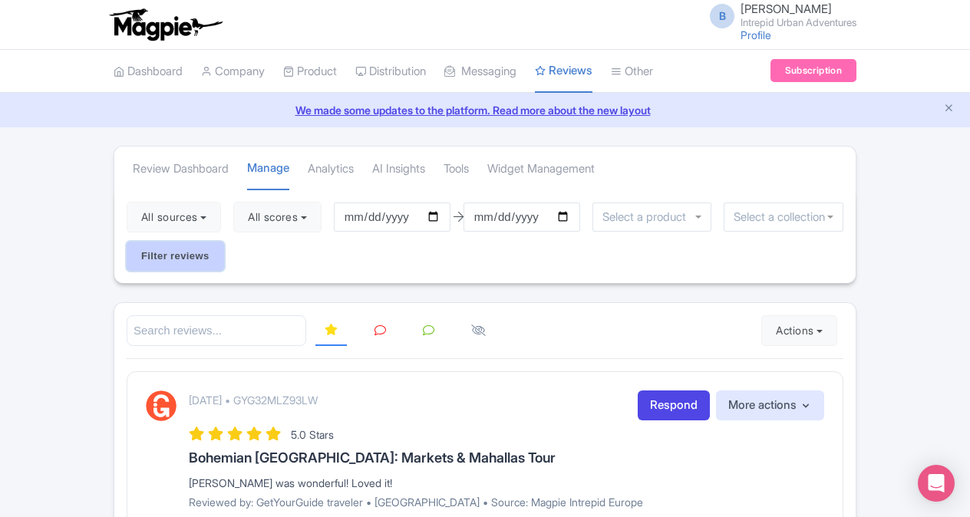
click at [198, 253] on input "Filter reviews" at bounding box center [175, 256] width 97 height 29
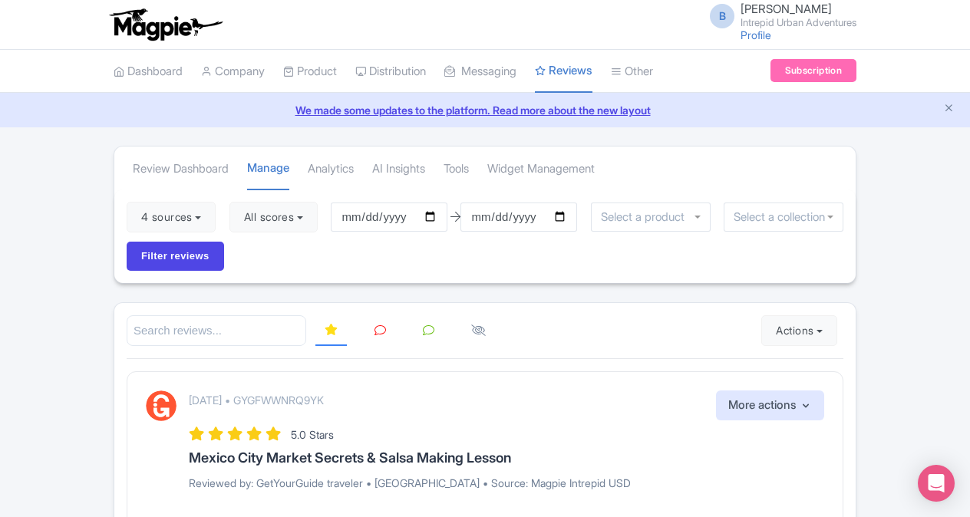
click at [755, 215] on input "select-one" at bounding box center [784, 217] width 100 height 14
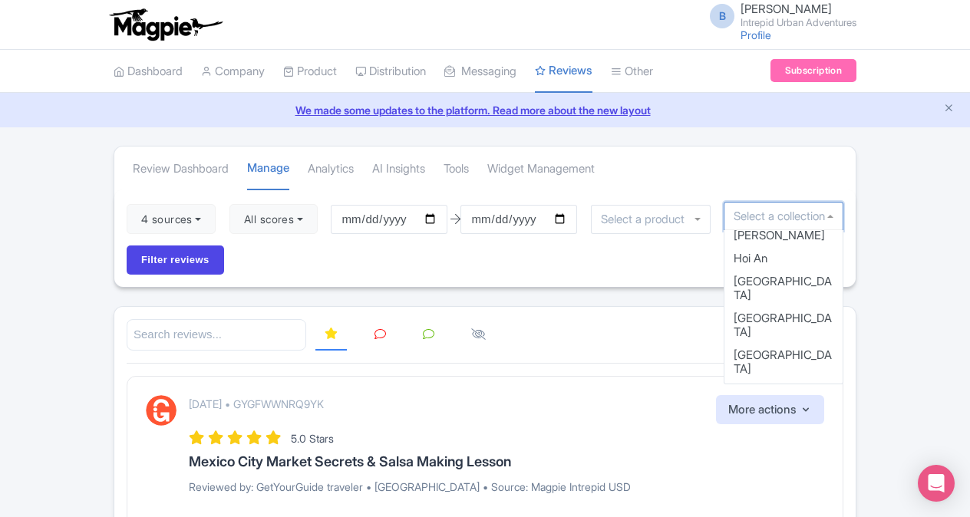
scroll to position [588, 0]
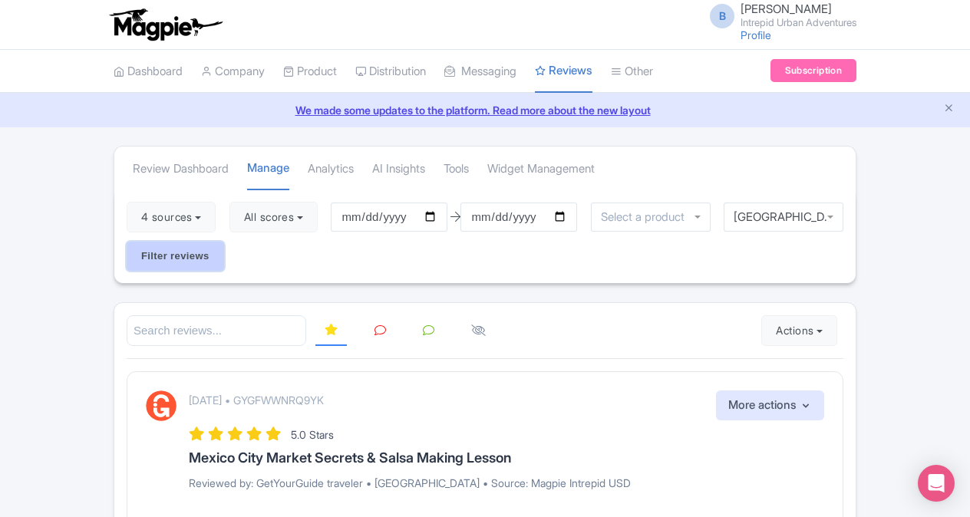
click at [201, 248] on input "Filter reviews" at bounding box center [175, 256] width 97 height 29
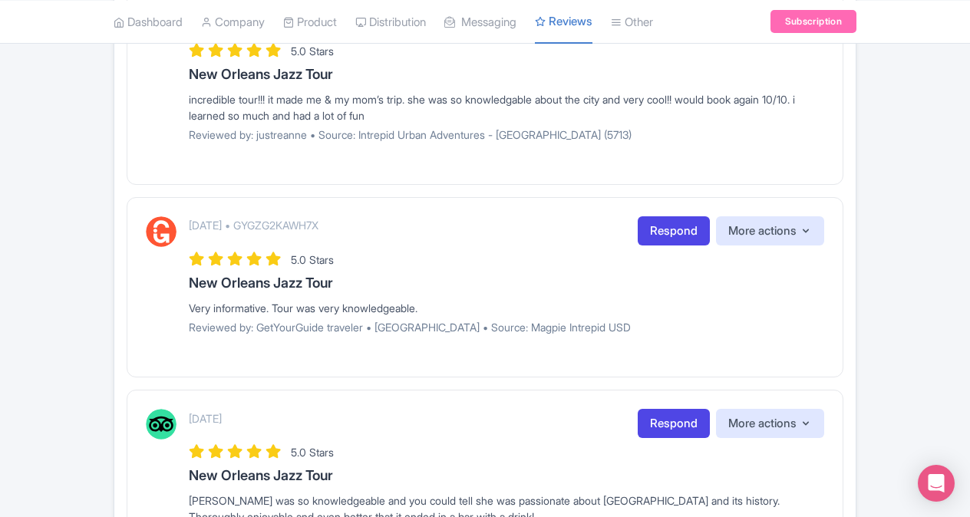
scroll to position [1925, 0]
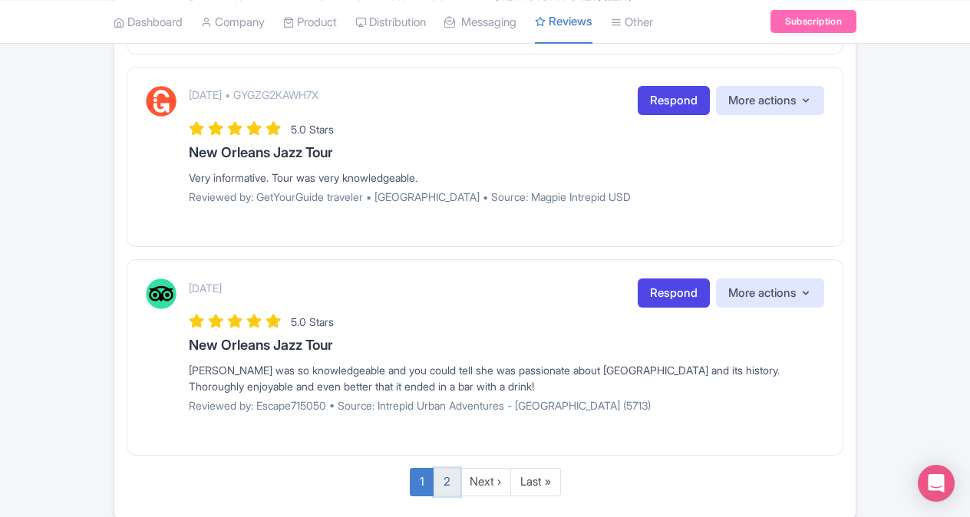
click at [443, 468] on link "2" at bounding box center [447, 482] width 27 height 28
